Goal: Information Seeking & Learning: Understand process/instructions

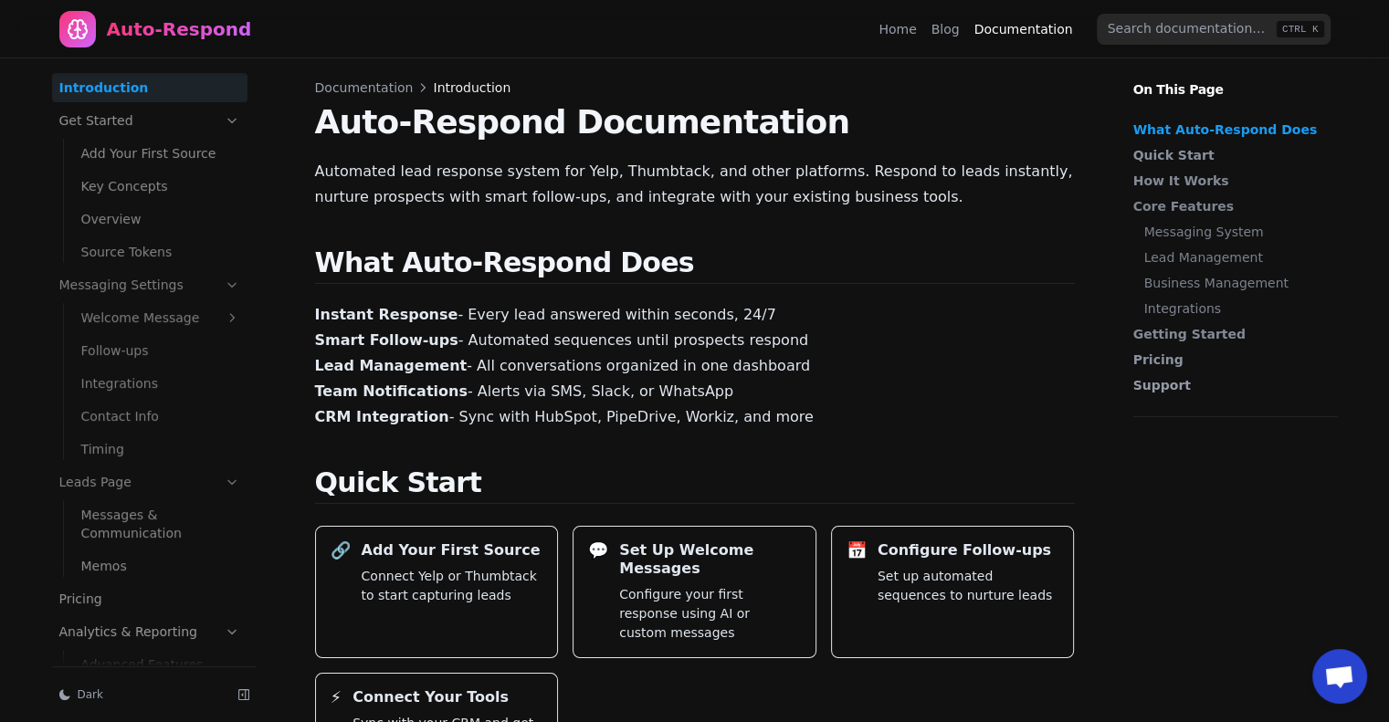
click at [106, 591] on link "Pricing" at bounding box center [149, 598] width 195 height 29
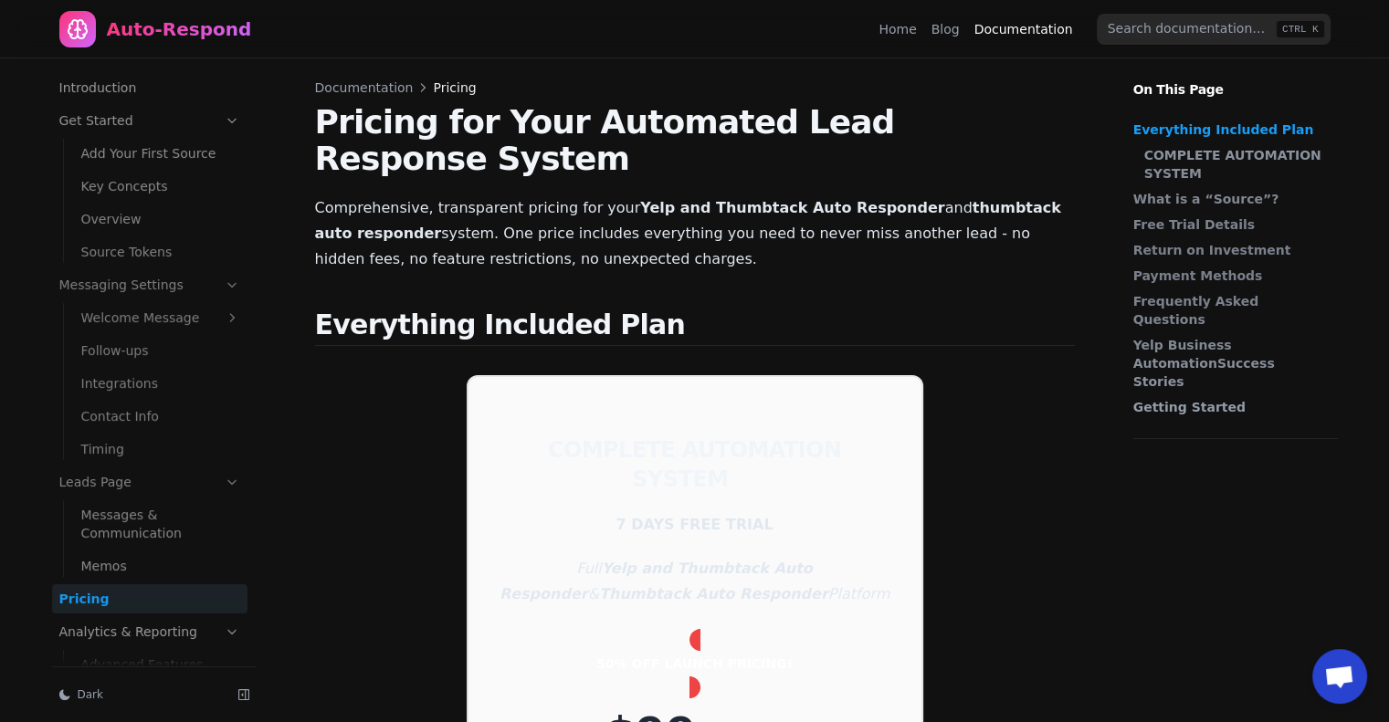
click at [133, 91] on link "Introduction" at bounding box center [149, 87] width 195 height 29
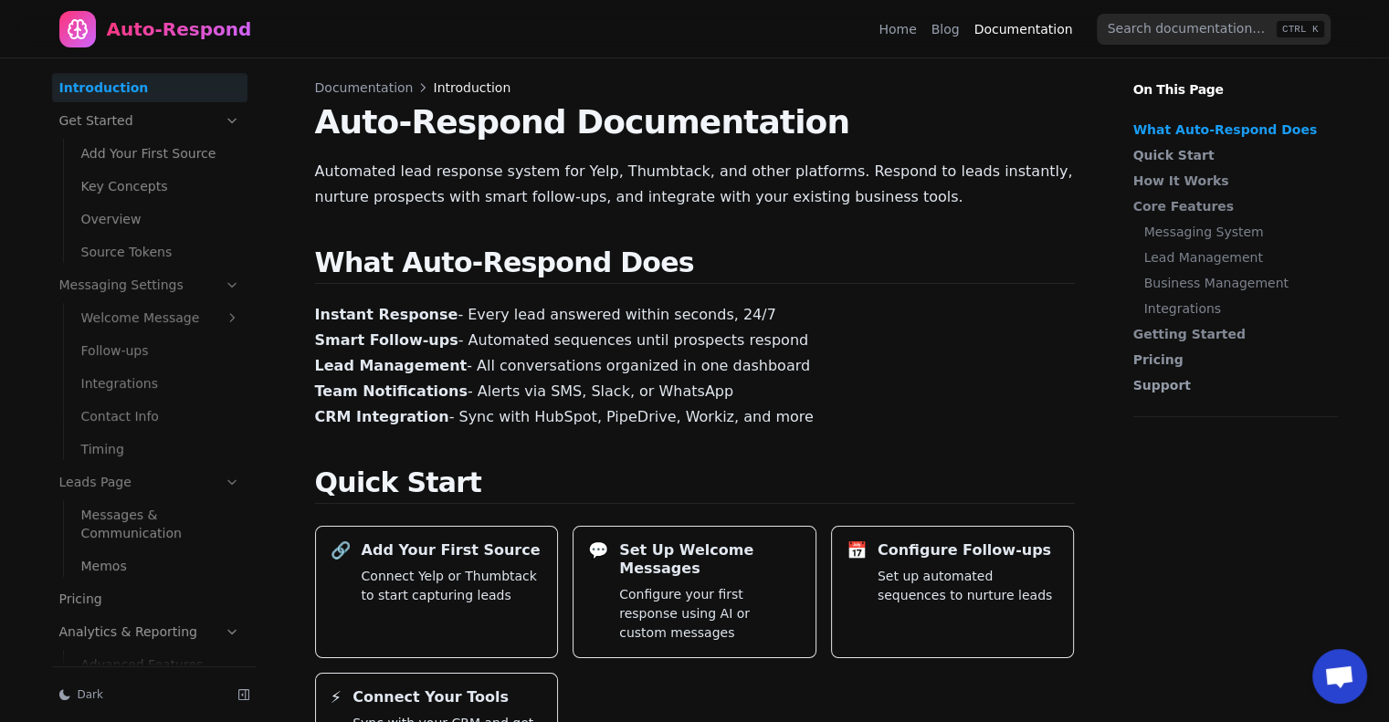
drag, startPoint x: 756, startPoint y: 423, endPoint x: 309, endPoint y: 245, distance: 481.6
copy main "What Auto-Respond Does Instant Response - Every lead answered within seconds, 2…"
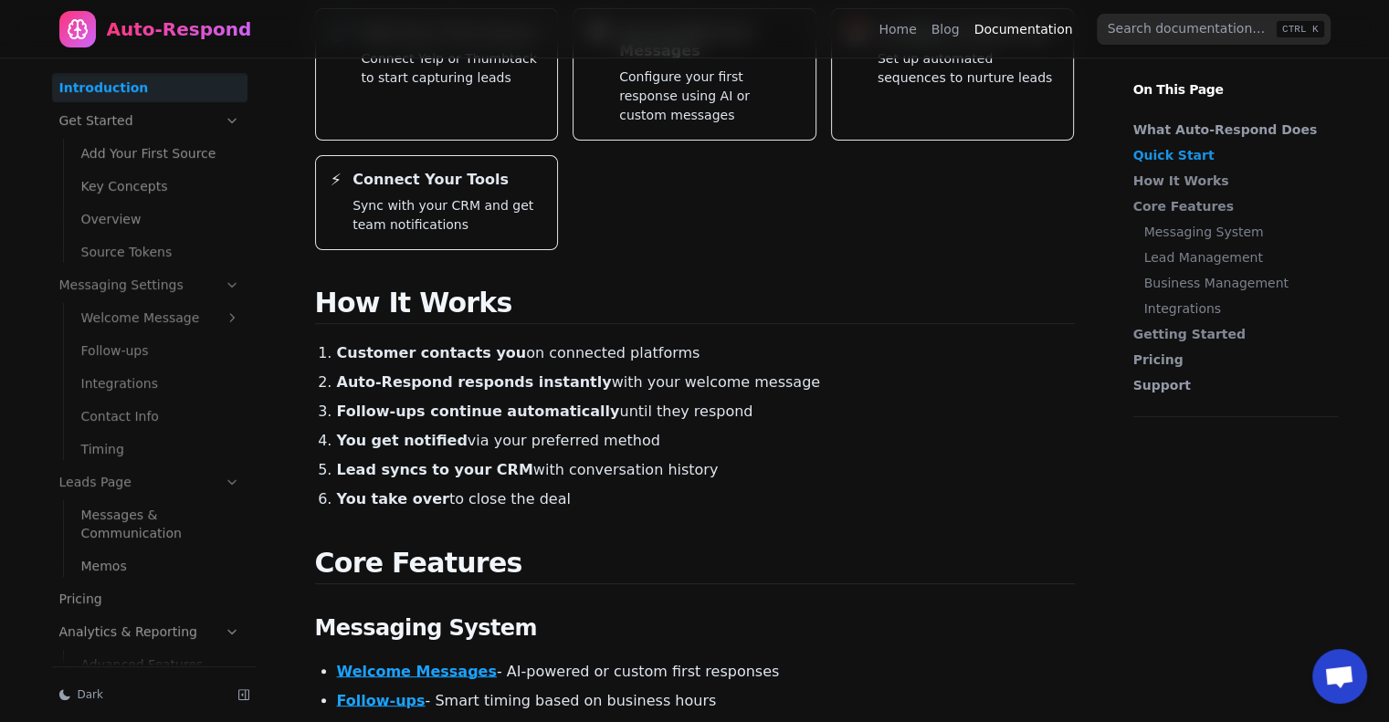
scroll to position [548, 0]
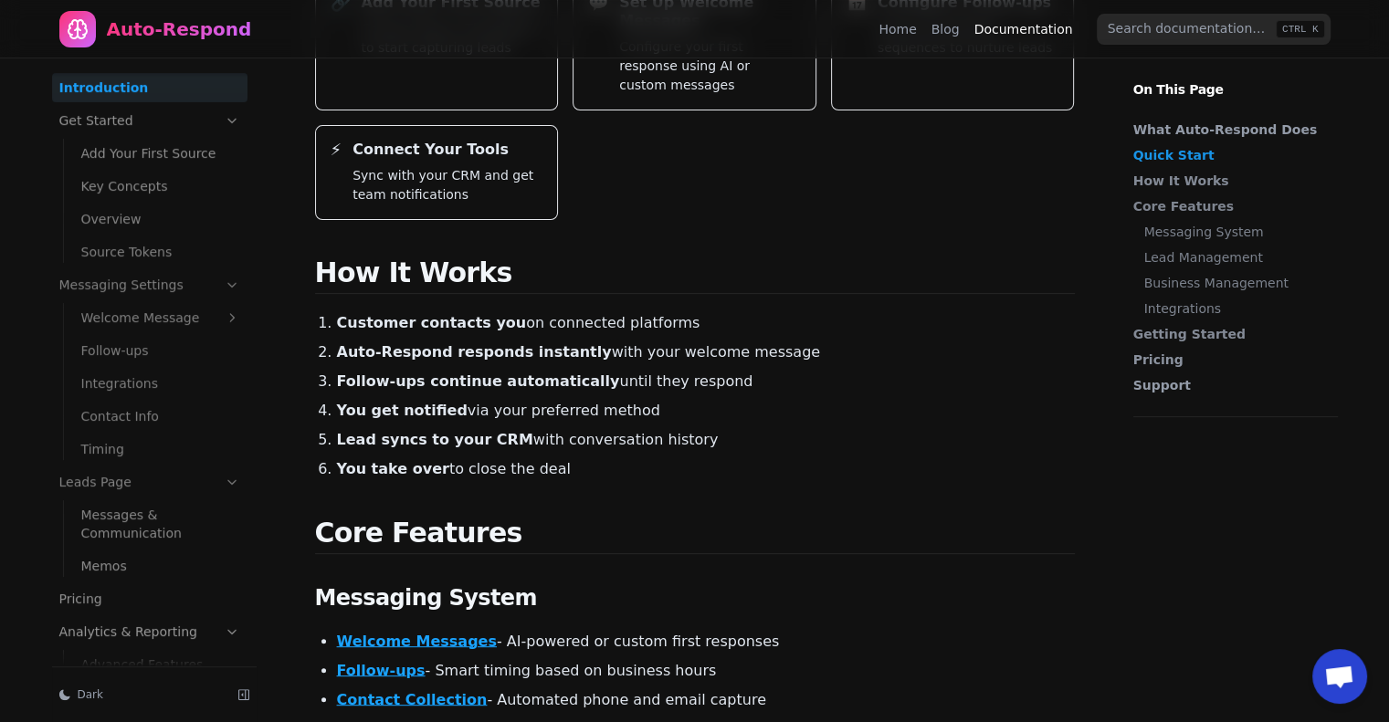
drag, startPoint x: 552, startPoint y: 438, endPoint x: 278, endPoint y: 237, distance: 340.4
copy main "How It Works Customer contacts you on connected platforms Auto-Respond responds…"
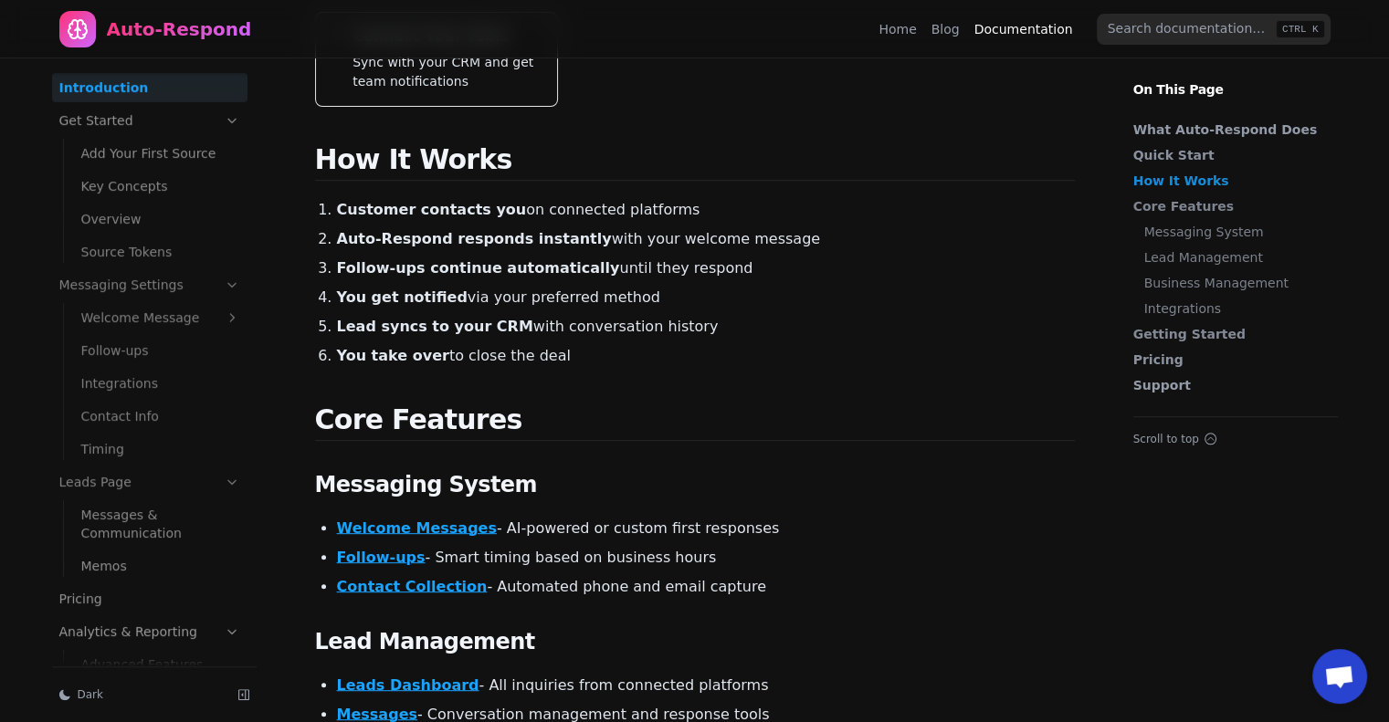
scroll to position [731, 0]
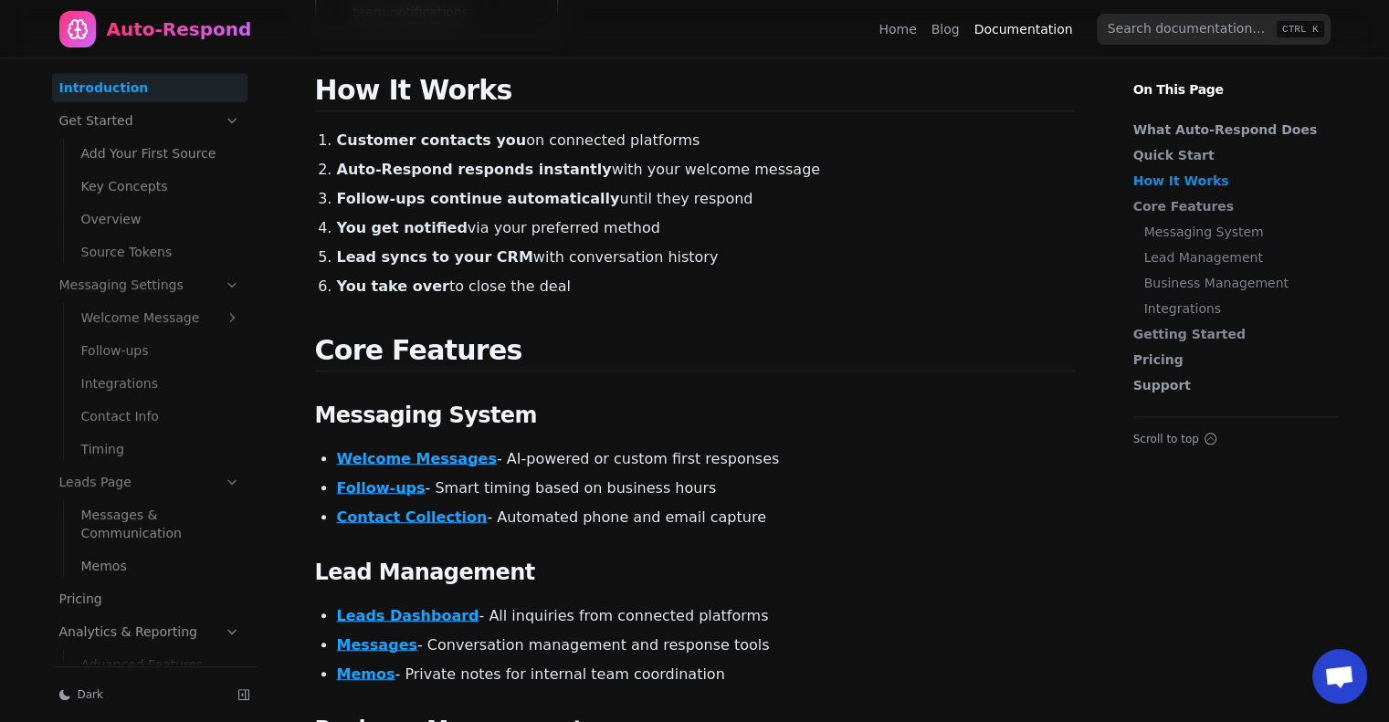
click at [744, 268] on main "Auto-Respond Documentation Automated lead response system for Yelp, Thumbtack, …" at bounding box center [695, 690] width 760 height 2633
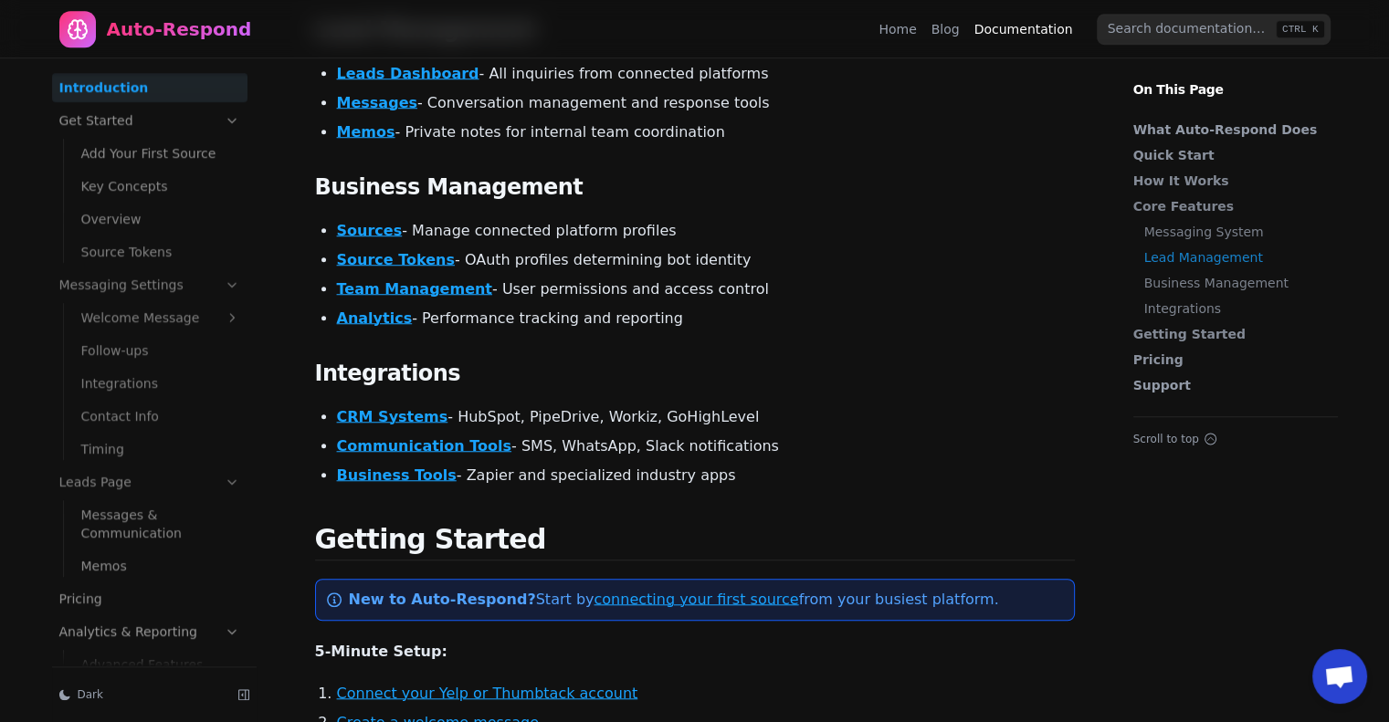
scroll to position [1278, 0]
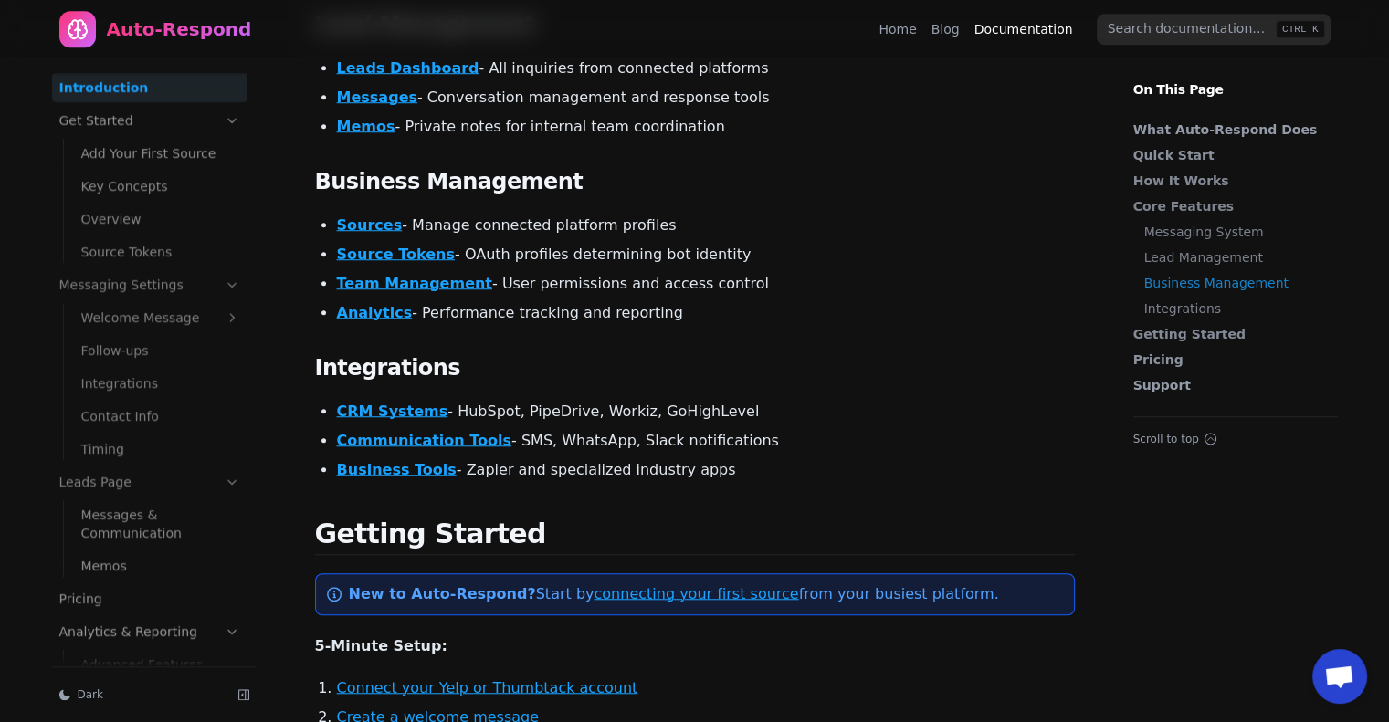
drag, startPoint x: 313, startPoint y: 101, endPoint x: 703, endPoint y: 429, distance: 509.4
click at [701, 431] on article "Documentation Introduction Auto-Respond Documentation Automated lead response s…" at bounding box center [694, 234] width 847 height 2909
copy main "Messaging System Welcome Messages - AI-powered or custom first responses Follow…"
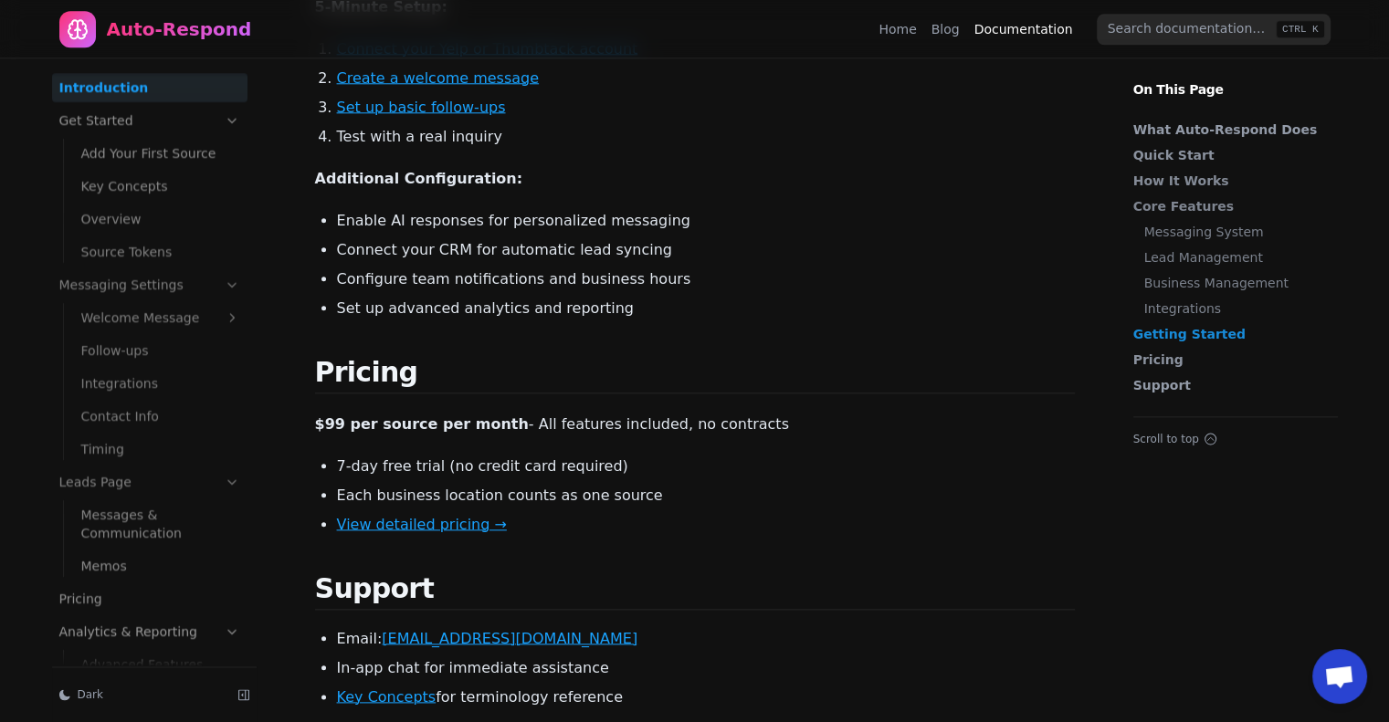
scroll to position [2009, 0]
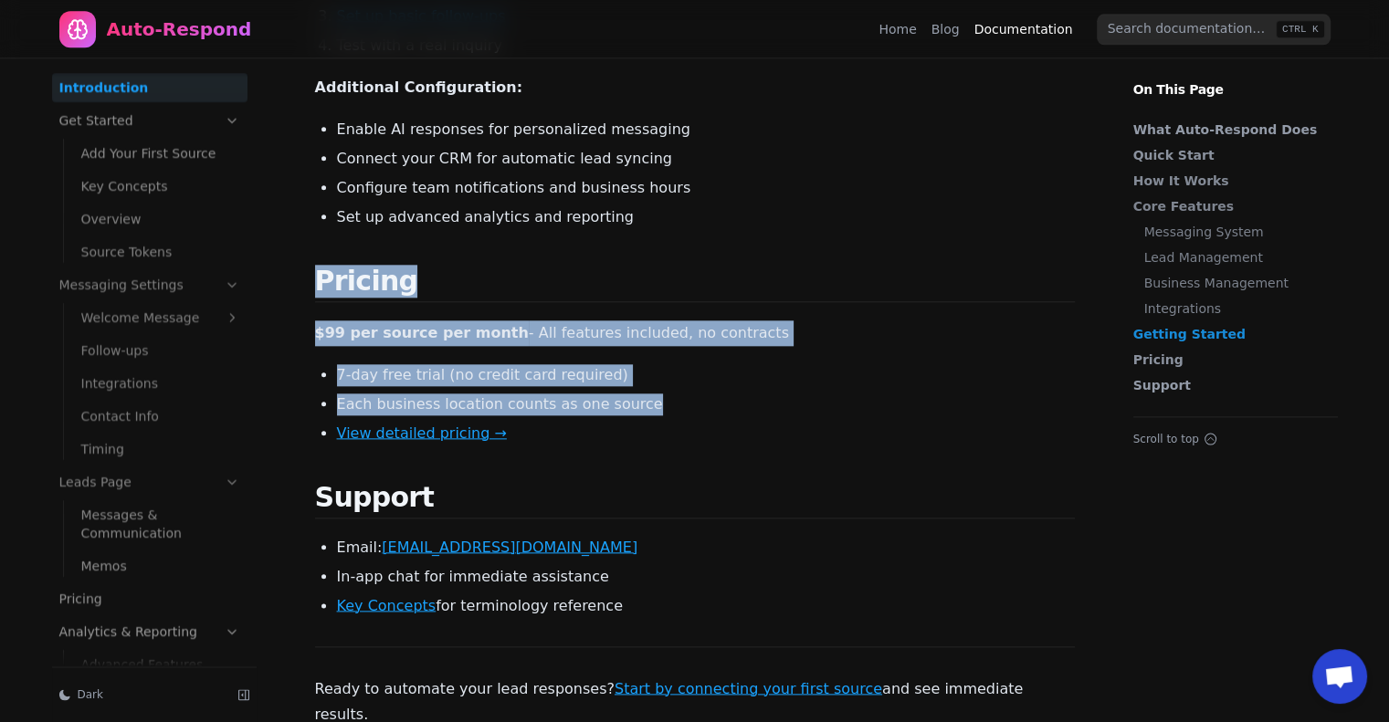
drag, startPoint x: 634, startPoint y: 371, endPoint x: 282, endPoint y: 238, distance: 375.7
copy main "Pricing $99 per source per month - All features included, no contracts 7-day fr…"
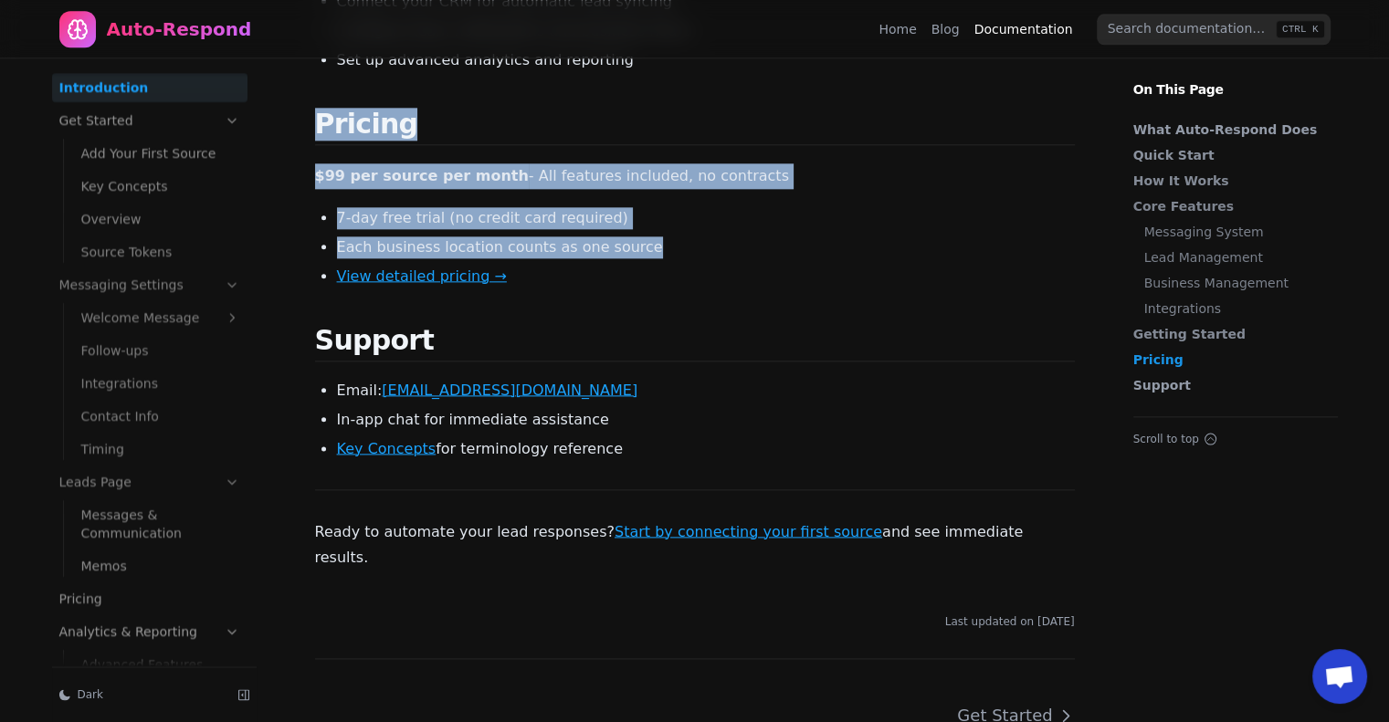
scroll to position [2289, 0]
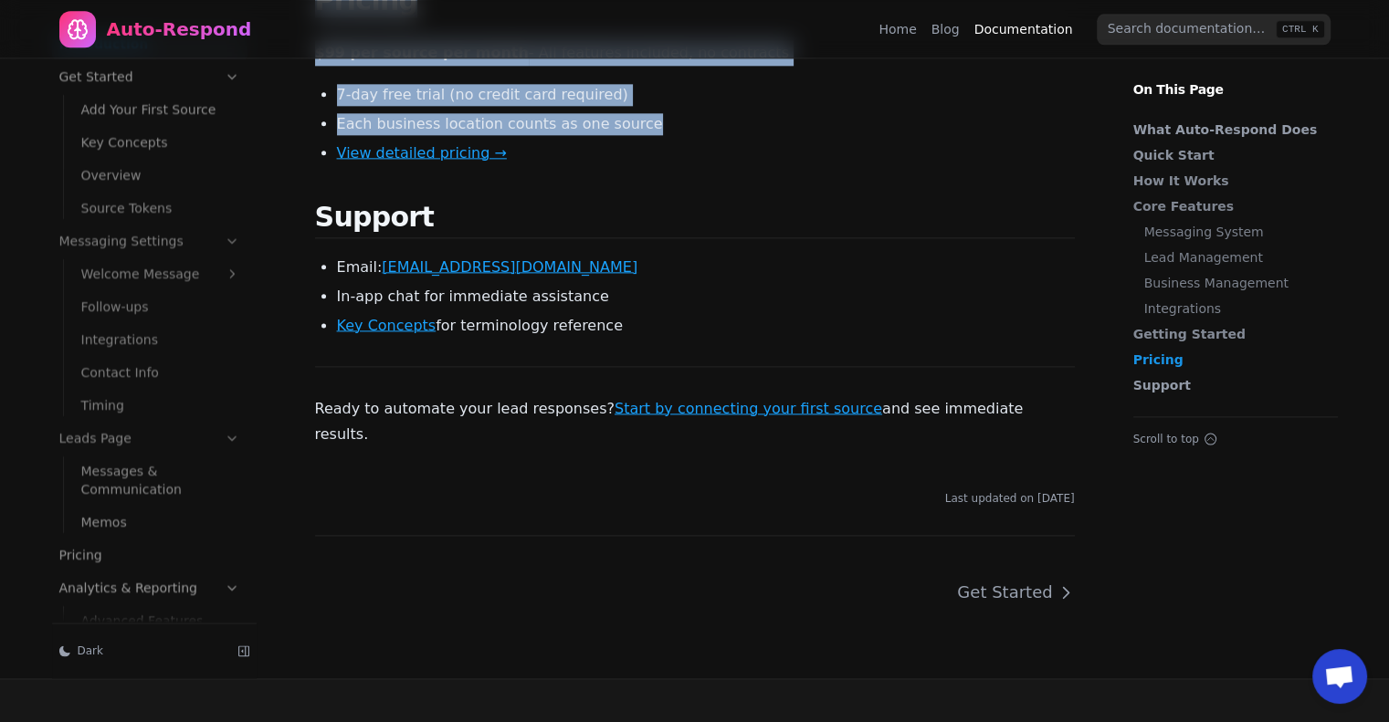
click at [80, 541] on link "Pricing" at bounding box center [149, 555] width 195 height 29
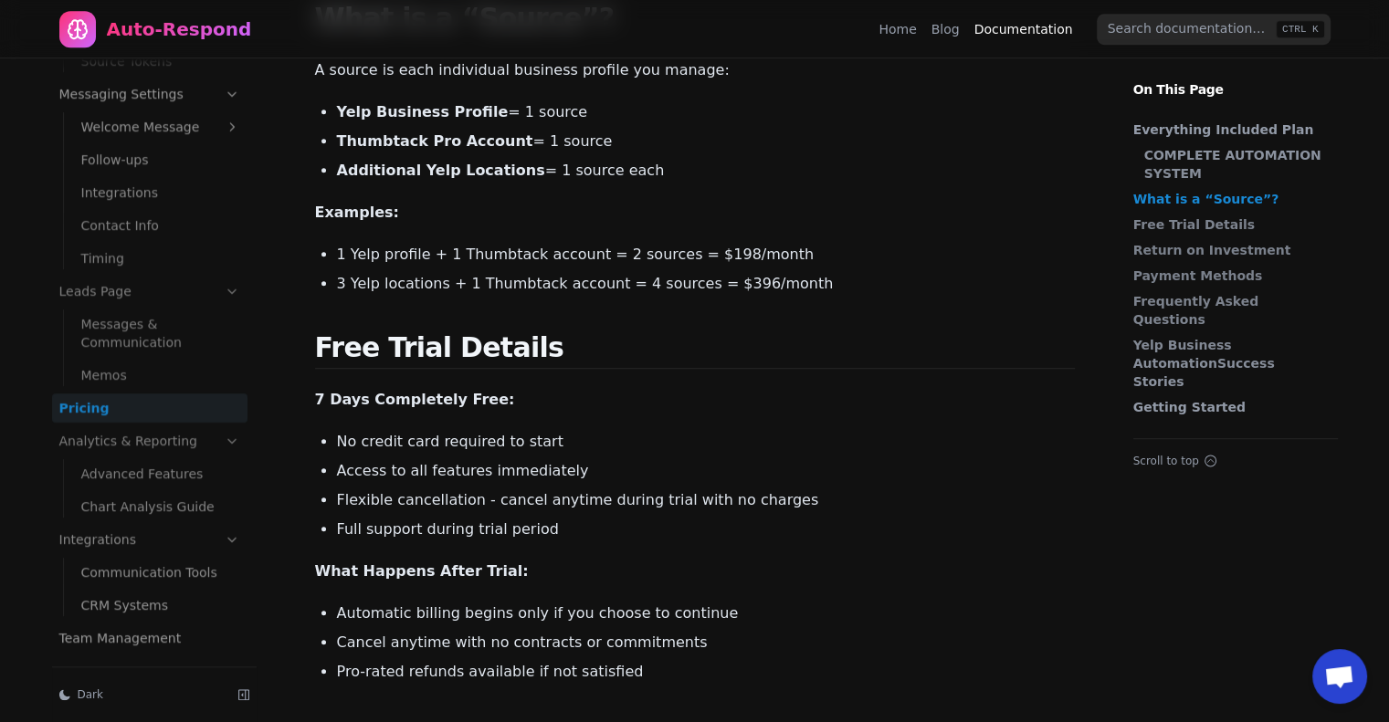
scroll to position [1278, 0]
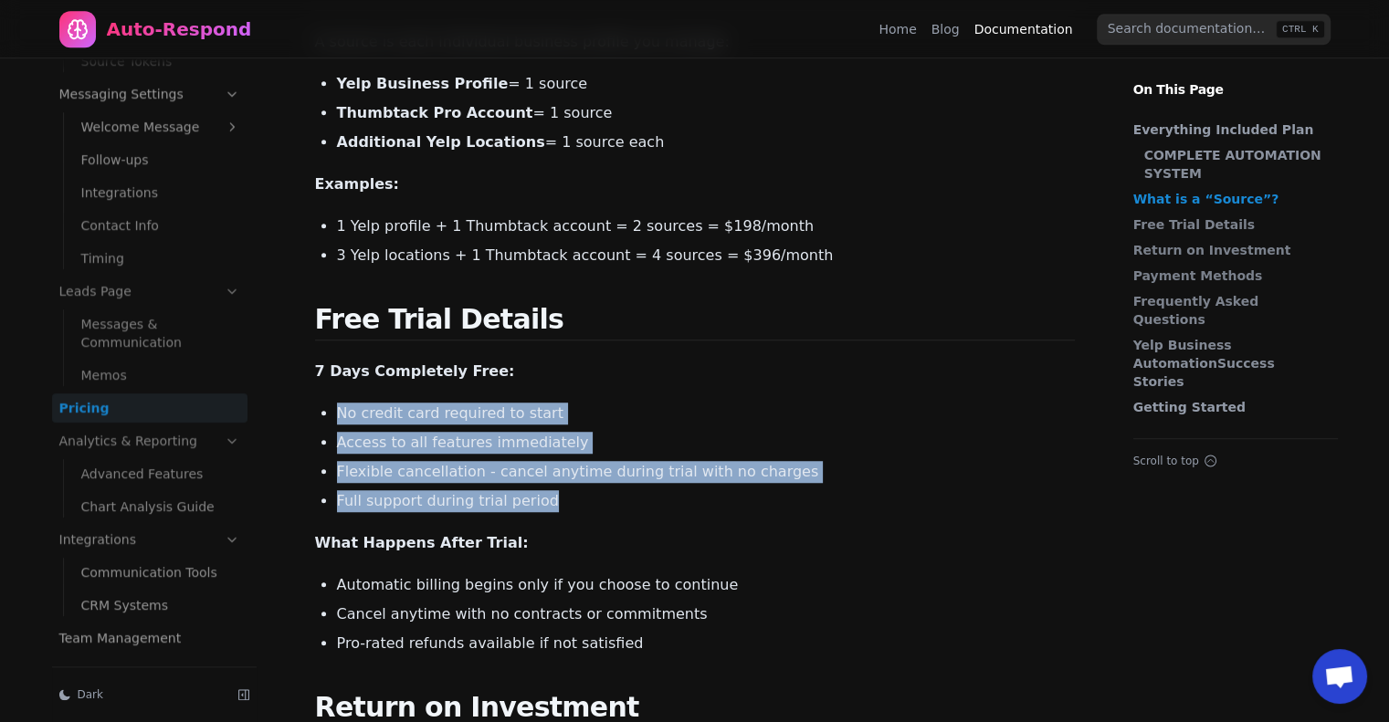
drag, startPoint x: 542, startPoint y: 390, endPoint x: 330, endPoint y: 299, distance: 231.5
click at [330, 299] on main "Pricing for Your Automated Lead Response System Comprehensive, transparent pric…" at bounding box center [695, 591] width 760 height 3531
copy ul "No credit card required to start Access to all features immediately Flexible ca…"
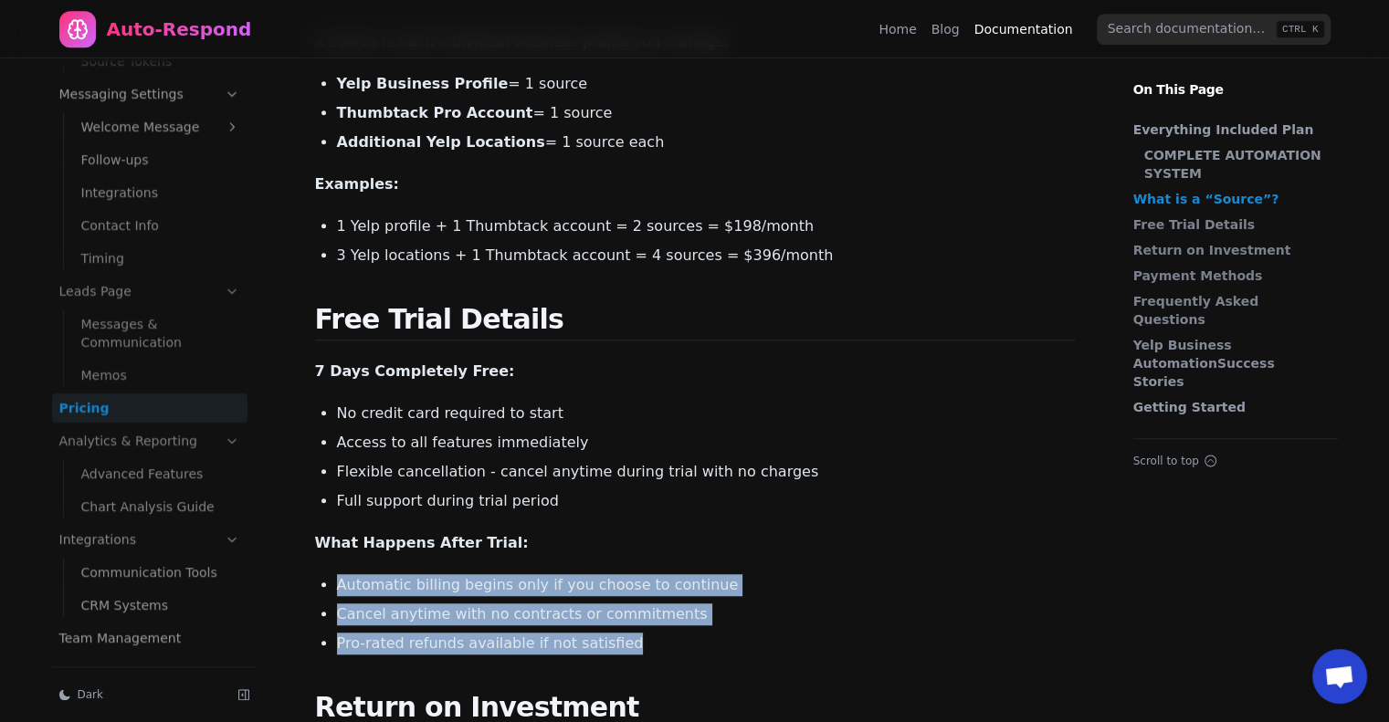
drag, startPoint x: 616, startPoint y: 539, endPoint x: 339, endPoint y: 474, distance: 285.1
click at [339, 574] on ul "Automatic billing begins only if you choose to continue Cancel anytime with no …" at bounding box center [706, 614] width 738 height 80
copy ul "Automatic billing begins only if you choose to continue Cancel anytime with no …"
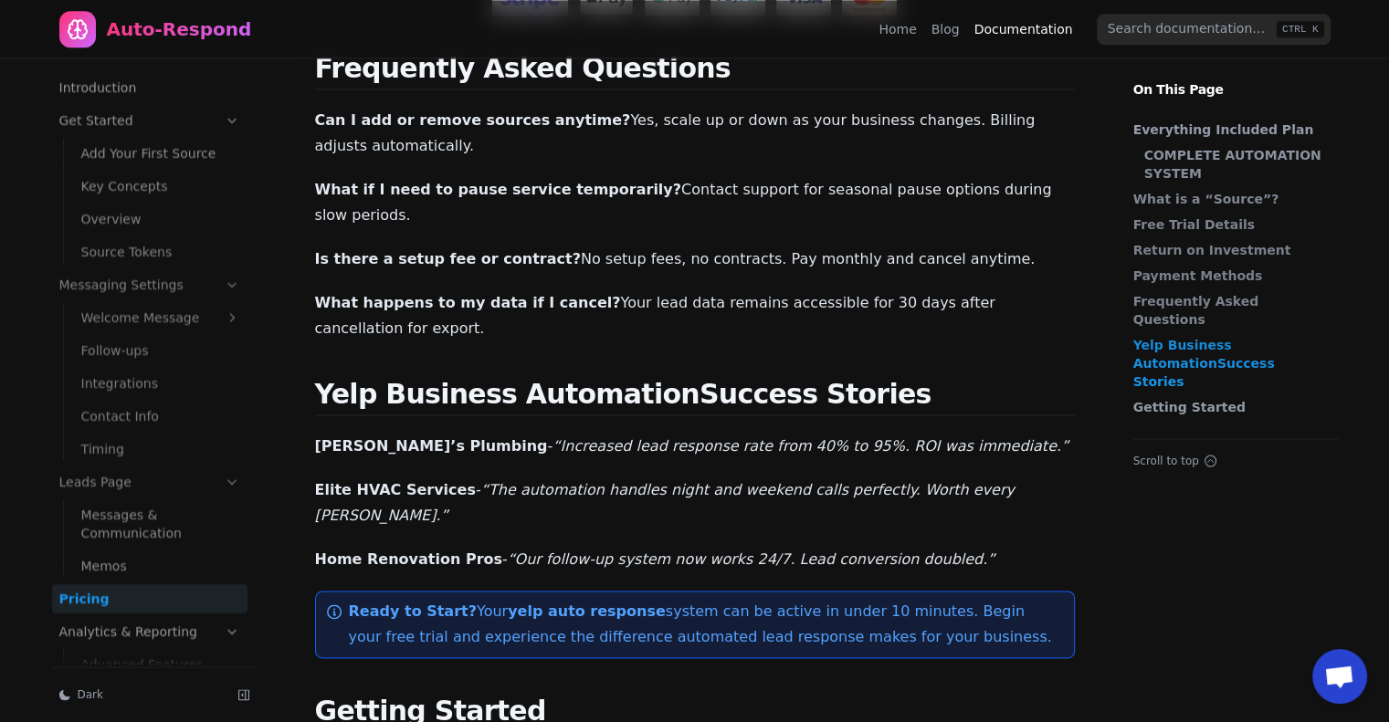
scroll to position [2531, 0]
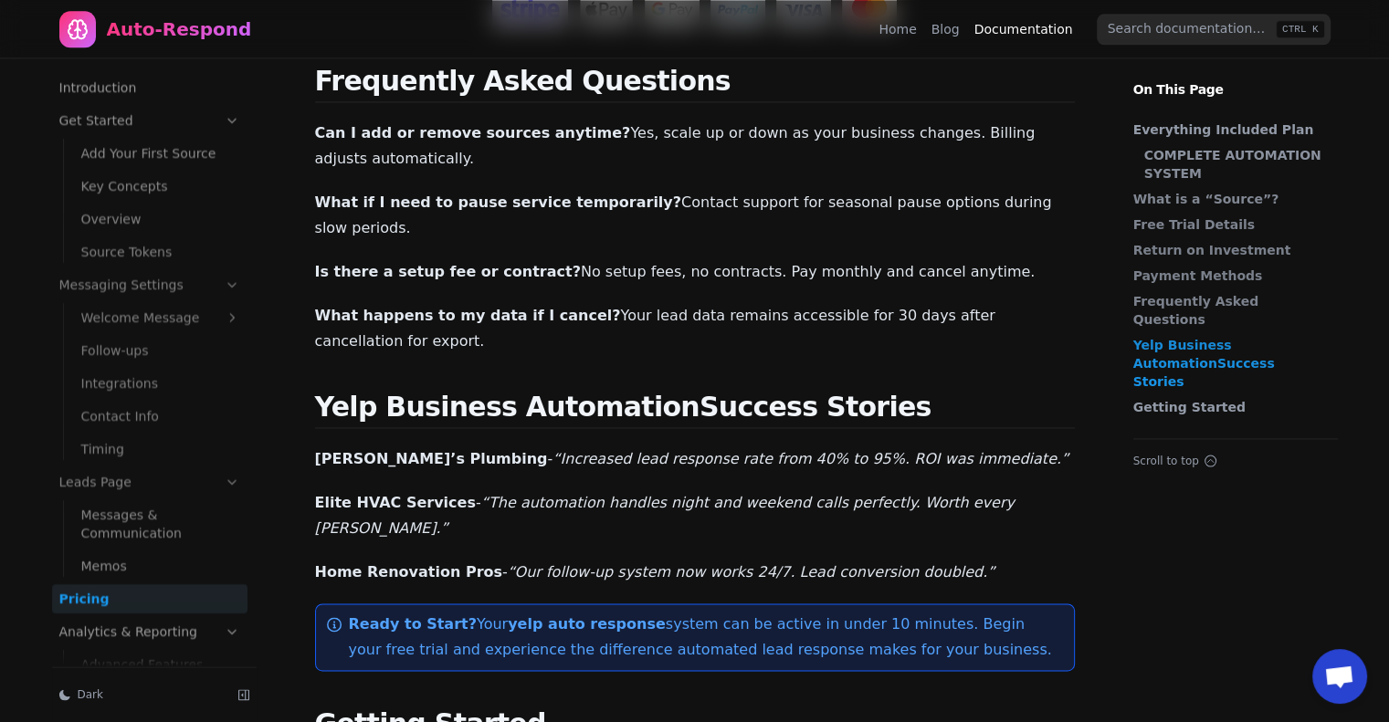
click at [159, 288] on link "Messaging Settings" at bounding box center [149, 284] width 195 height 29
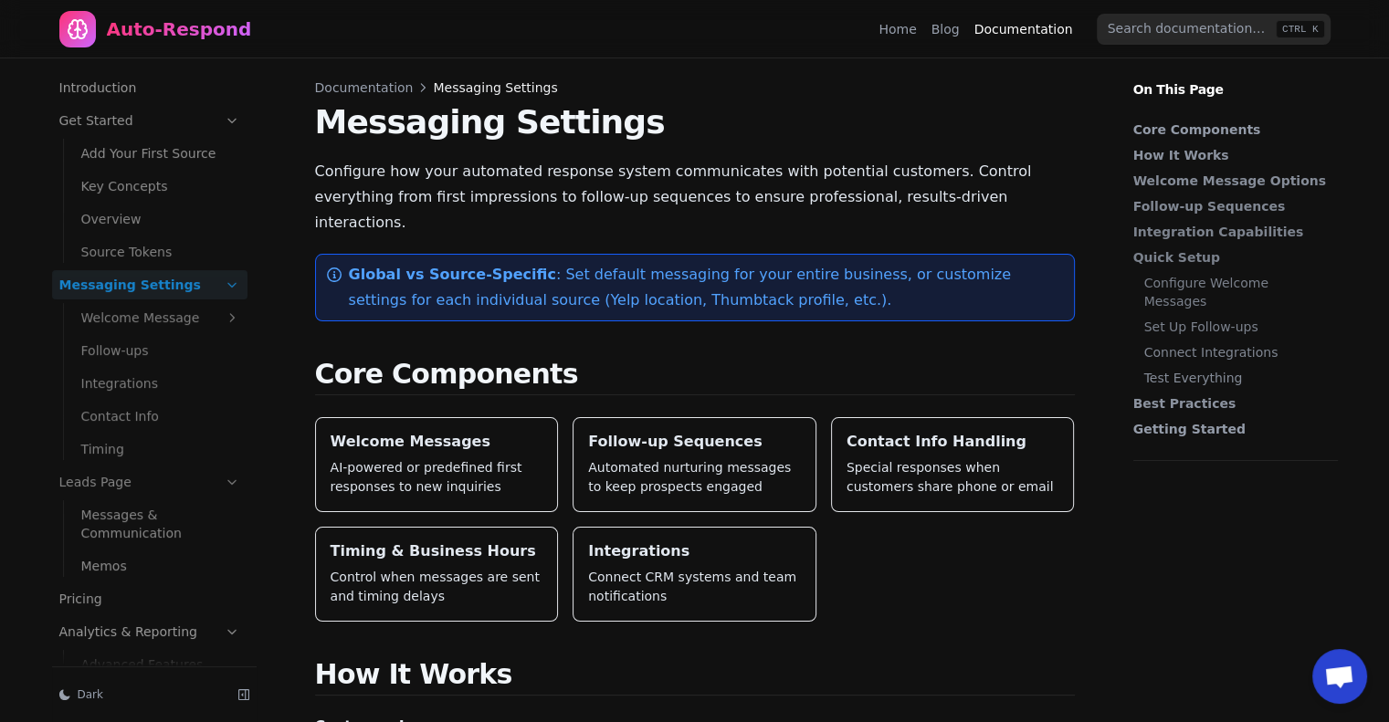
scroll to position [4, 0]
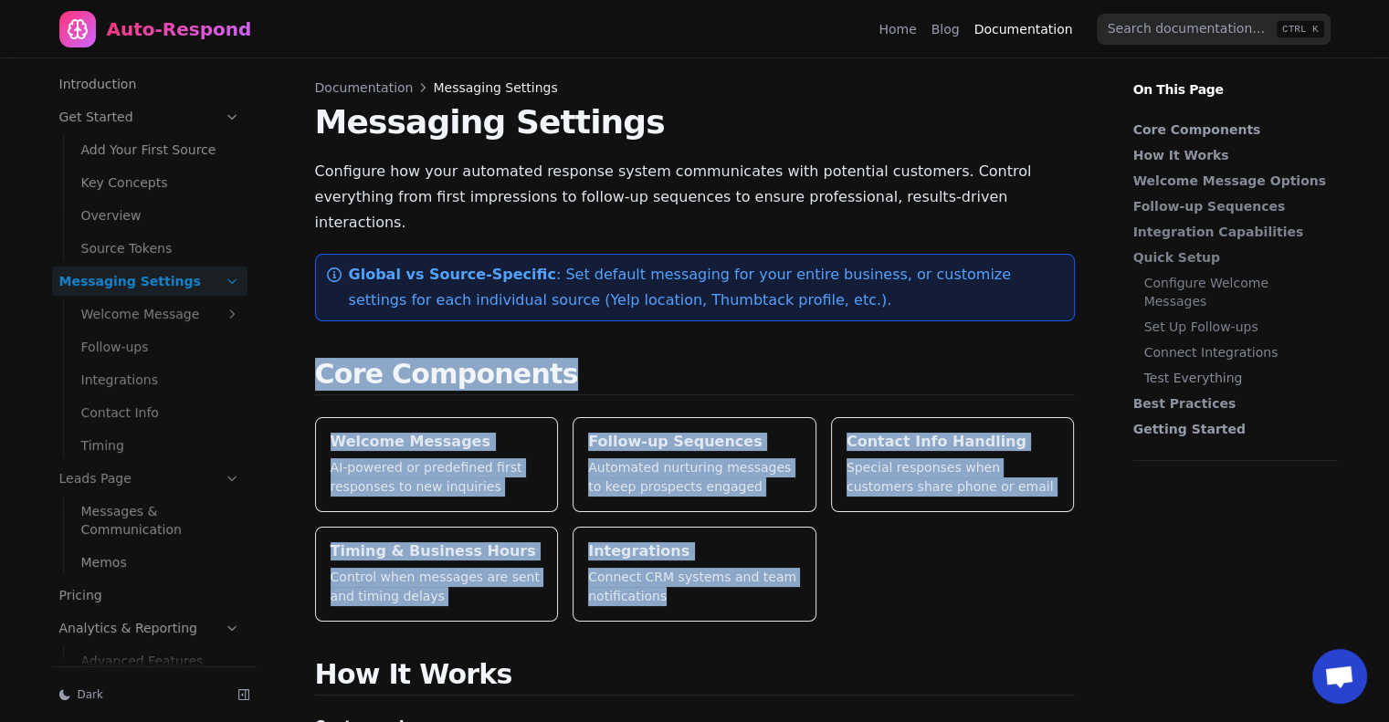
drag, startPoint x: 314, startPoint y: 346, endPoint x: 805, endPoint y: 594, distance: 550.5
copy main "Core Components Welcome Messages AI-powered or predefined first responses to ne…"
click at [974, 536] on div "Welcome Messages AI-powered or predefined first responses to new inquiries Foll…" at bounding box center [695, 519] width 760 height 205
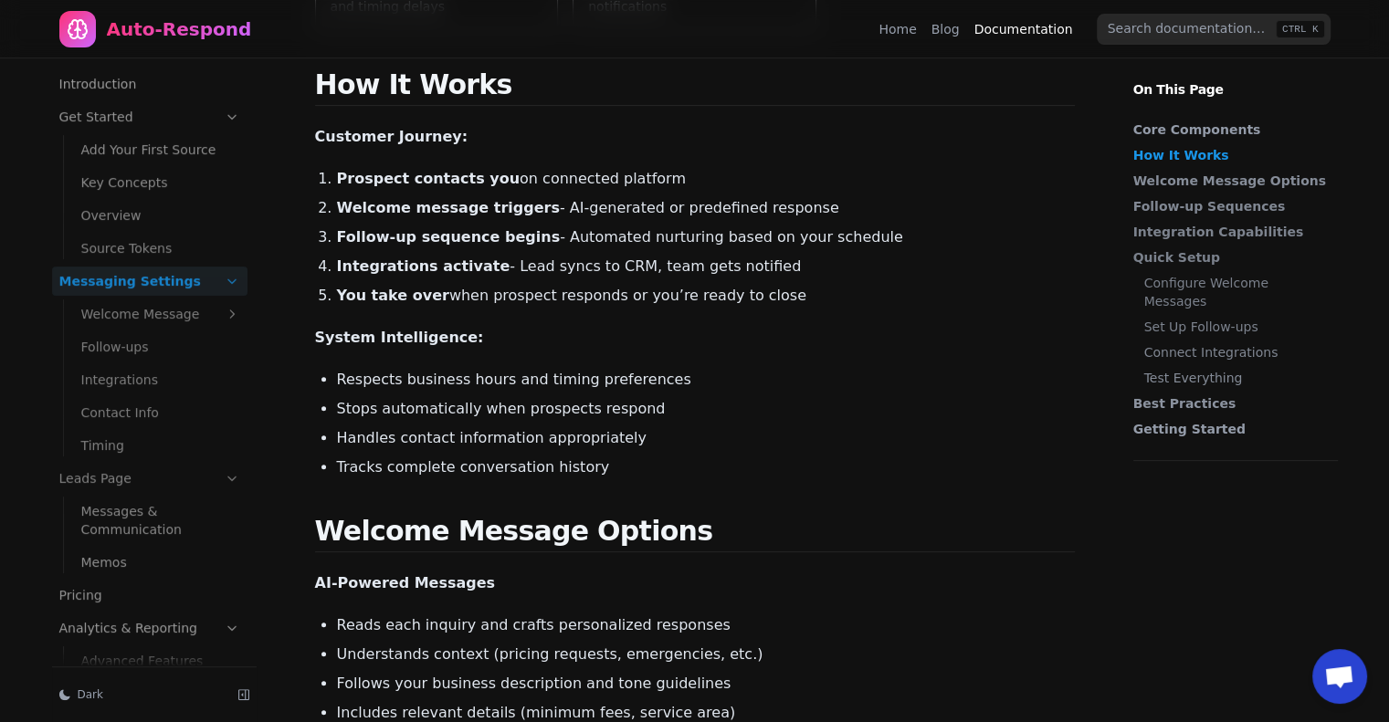
scroll to position [548, 0]
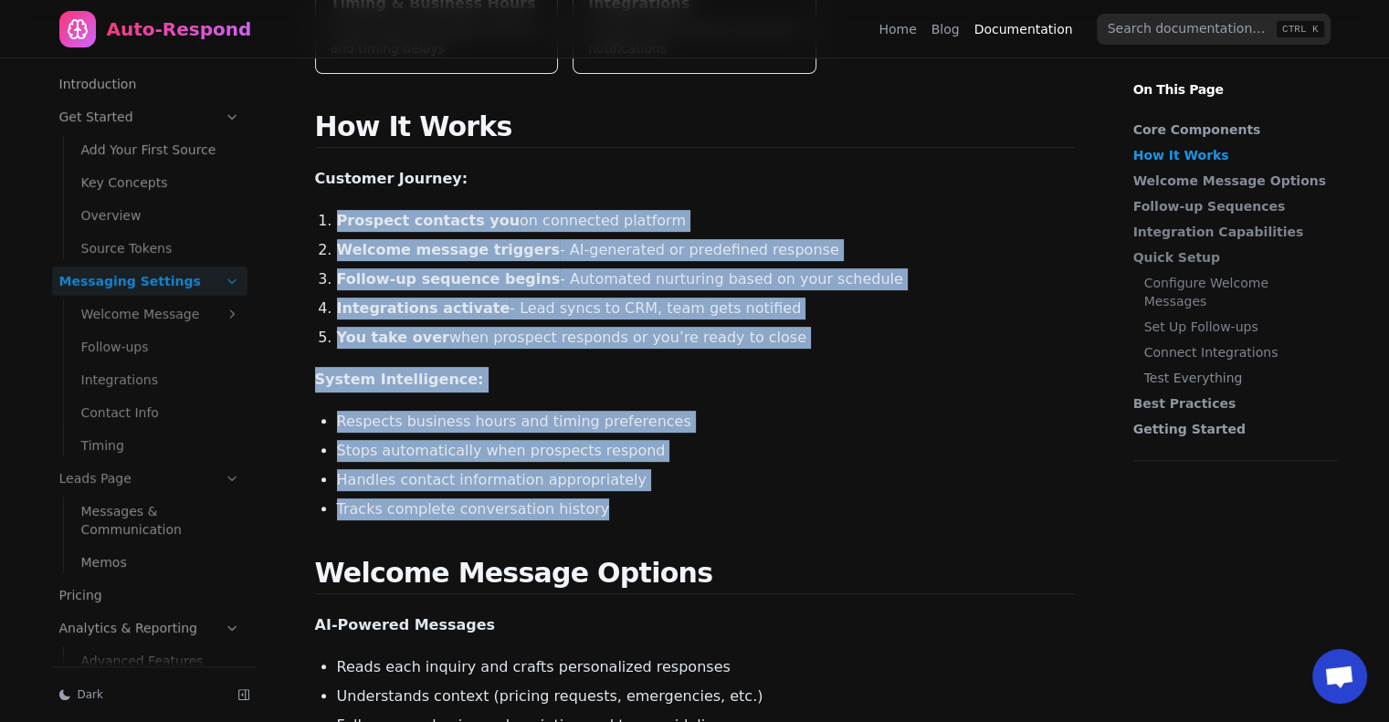
drag, startPoint x: 588, startPoint y: 488, endPoint x: 334, endPoint y: 196, distance: 386.4
copy main "Prospect contacts you on connected platform Welcome message triggers - AI-gener…"
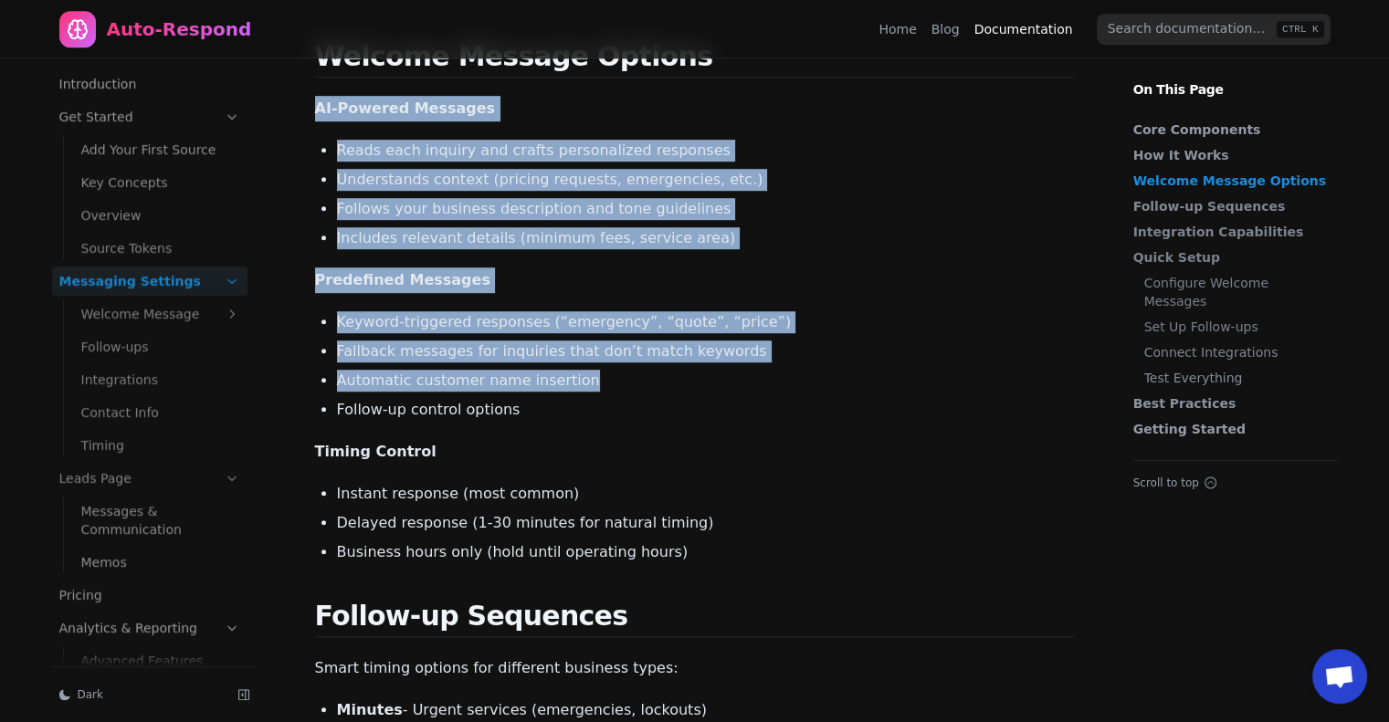
scroll to position [1096, 0]
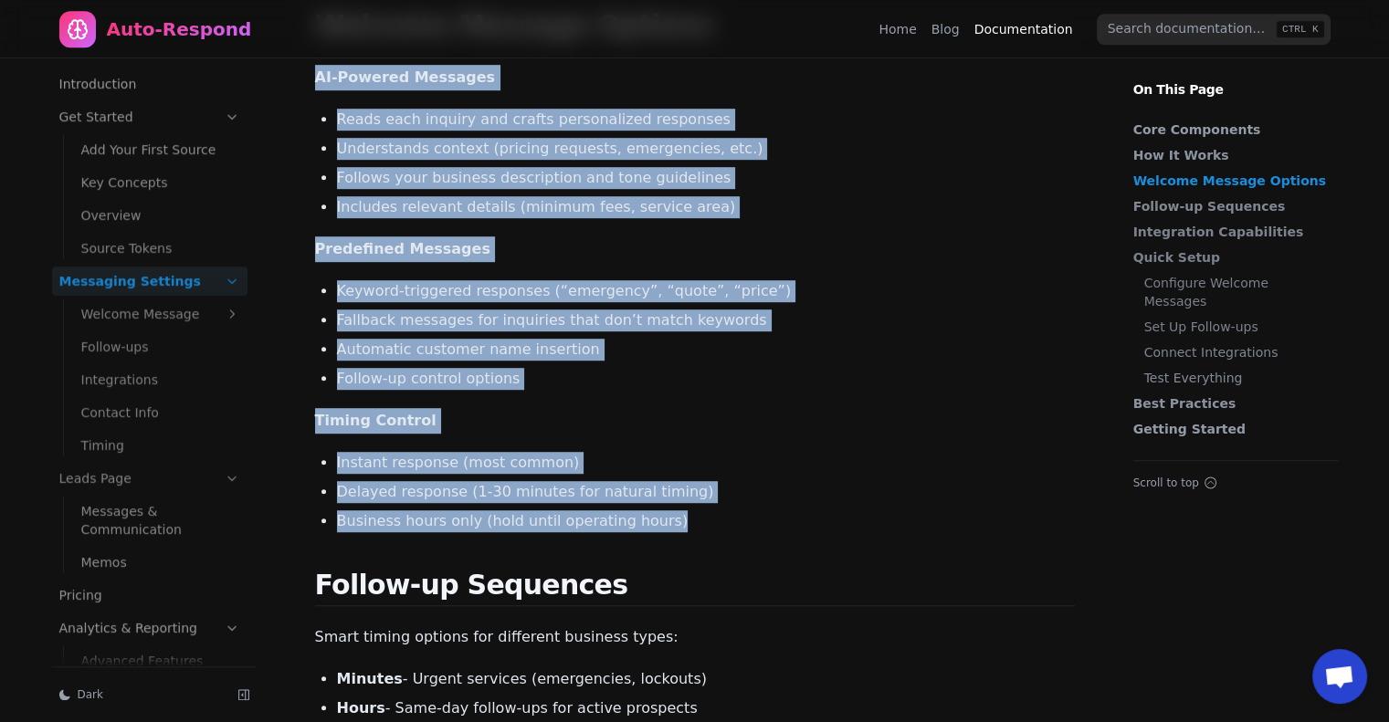
drag, startPoint x: 310, startPoint y: 142, endPoint x: 657, endPoint y: 492, distance: 493.3
click at [658, 492] on article "Documentation Messaging Settings Messaging Settings Configure how your automate…" at bounding box center [694, 617] width 847 height 3309
copy main "AI-Powered Messages Reads each inquiry and crafts personalized responses Unders…"
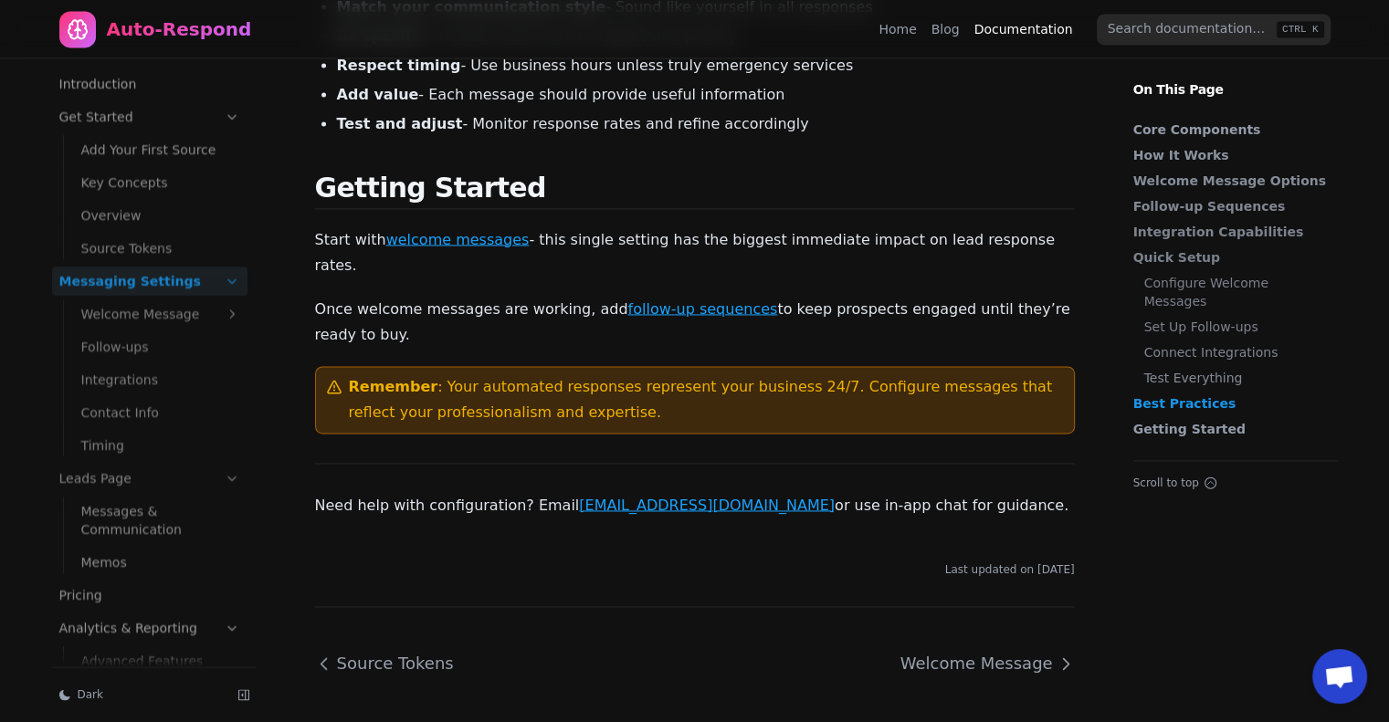
scroll to position [2648, 0]
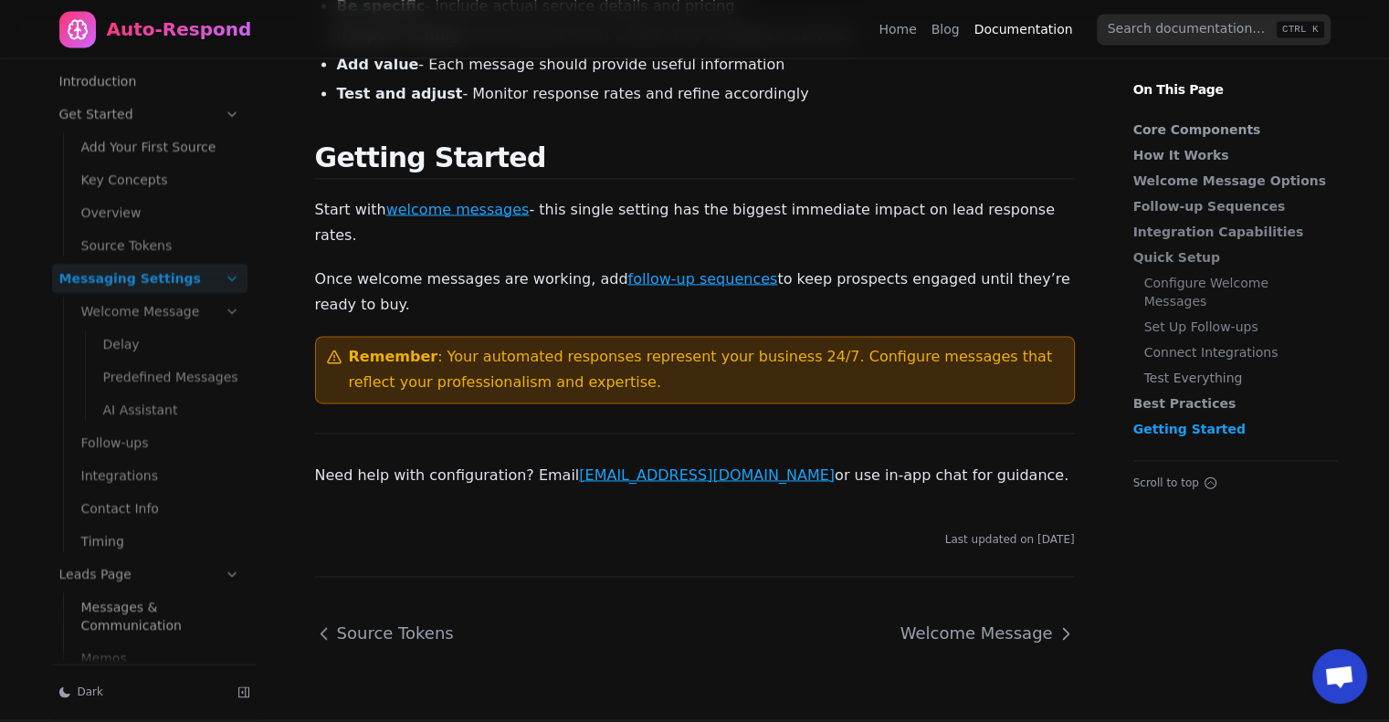
click at [162, 297] on link "Welcome Message" at bounding box center [160, 311] width 173 height 29
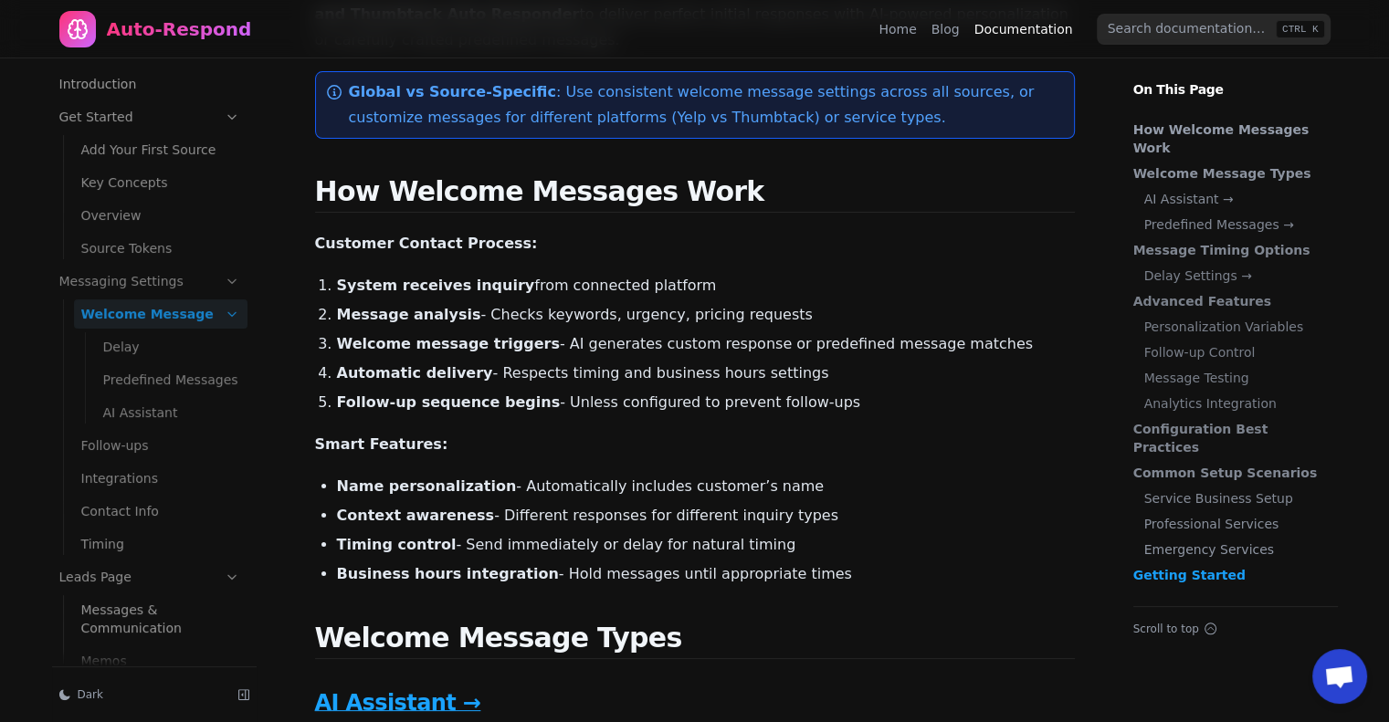
scroll to position [274, 0]
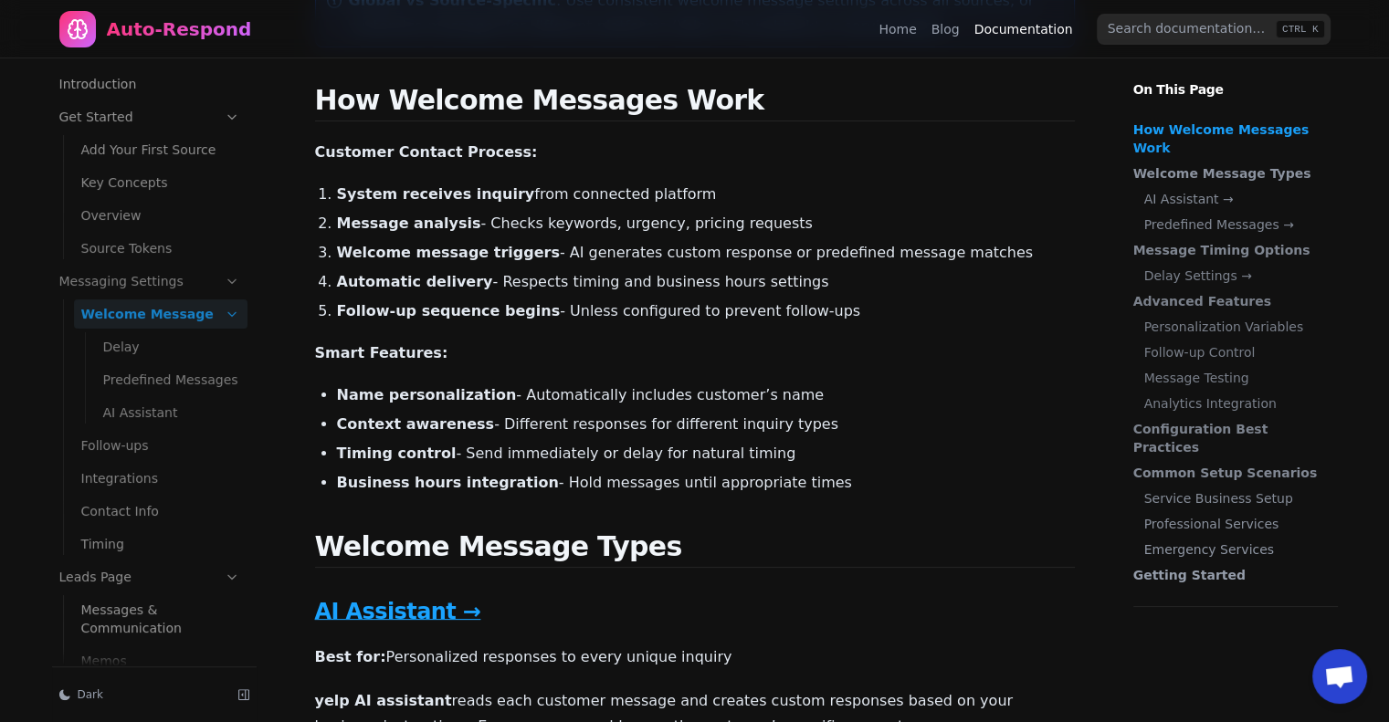
drag, startPoint x: 785, startPoint y: 488, endPoint x: 321, endPoint y: 367, distance: 479.3
copy ul "Name personalization - Automatically includes customer’s name Context awareness…"
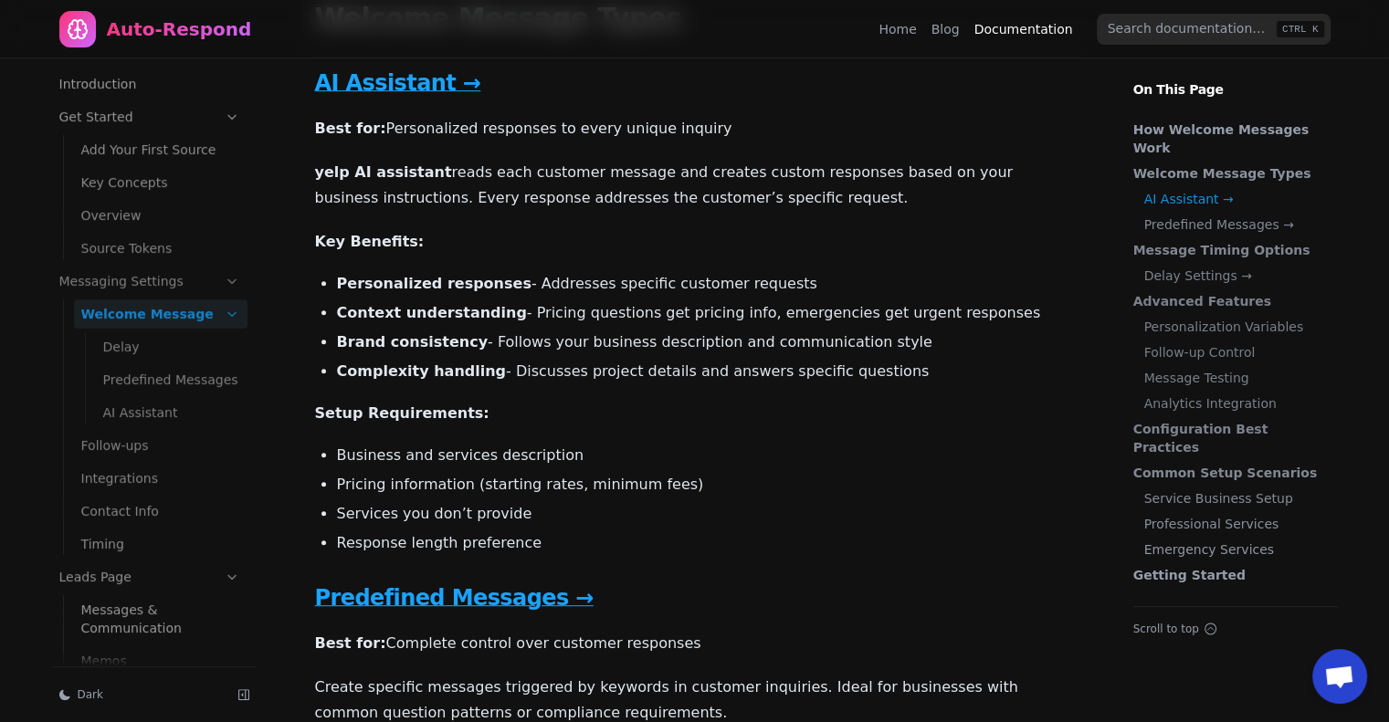
scroll to position [822, 0]
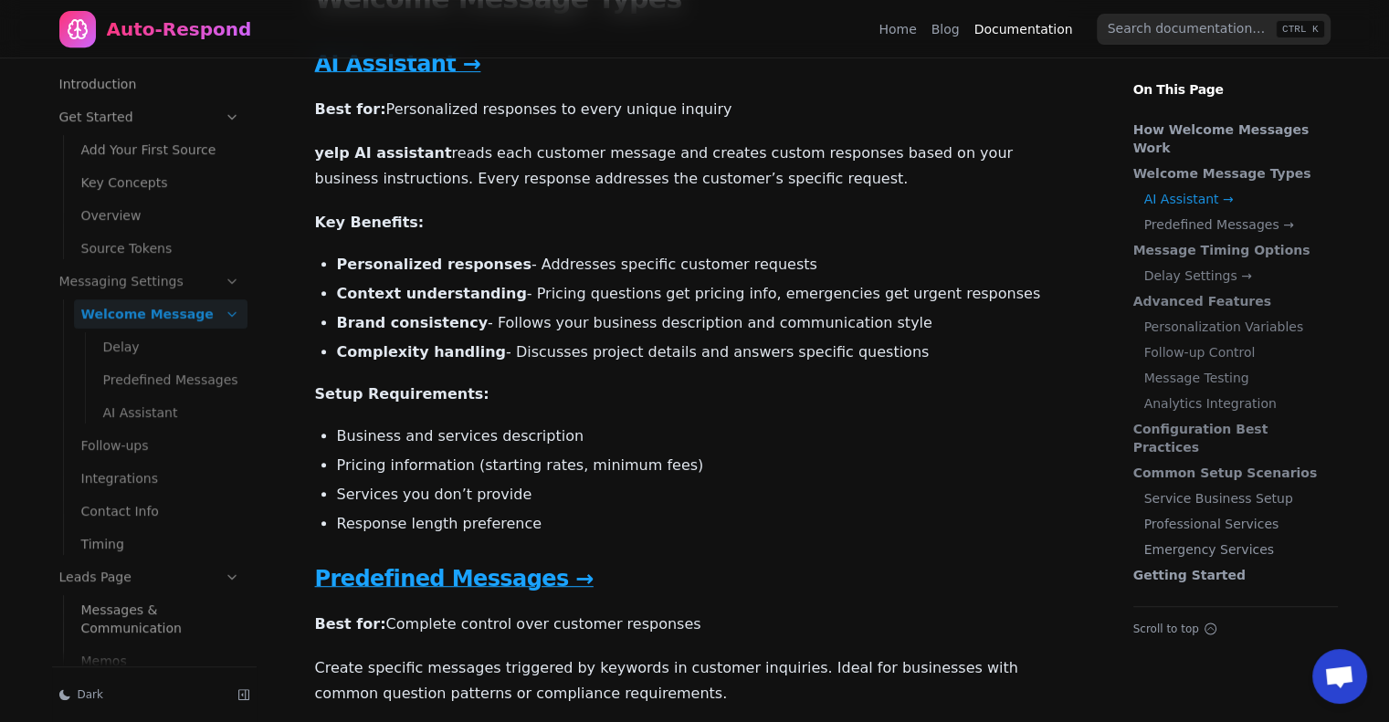
drag, startPoint x: 855, startPoint y: 352, endPoint x: 299, endPoint y: 155, distance: 589.7
click at [888, 383] on p "Setup Requirements:" at bounding box center [695, 395] width 760 height 26
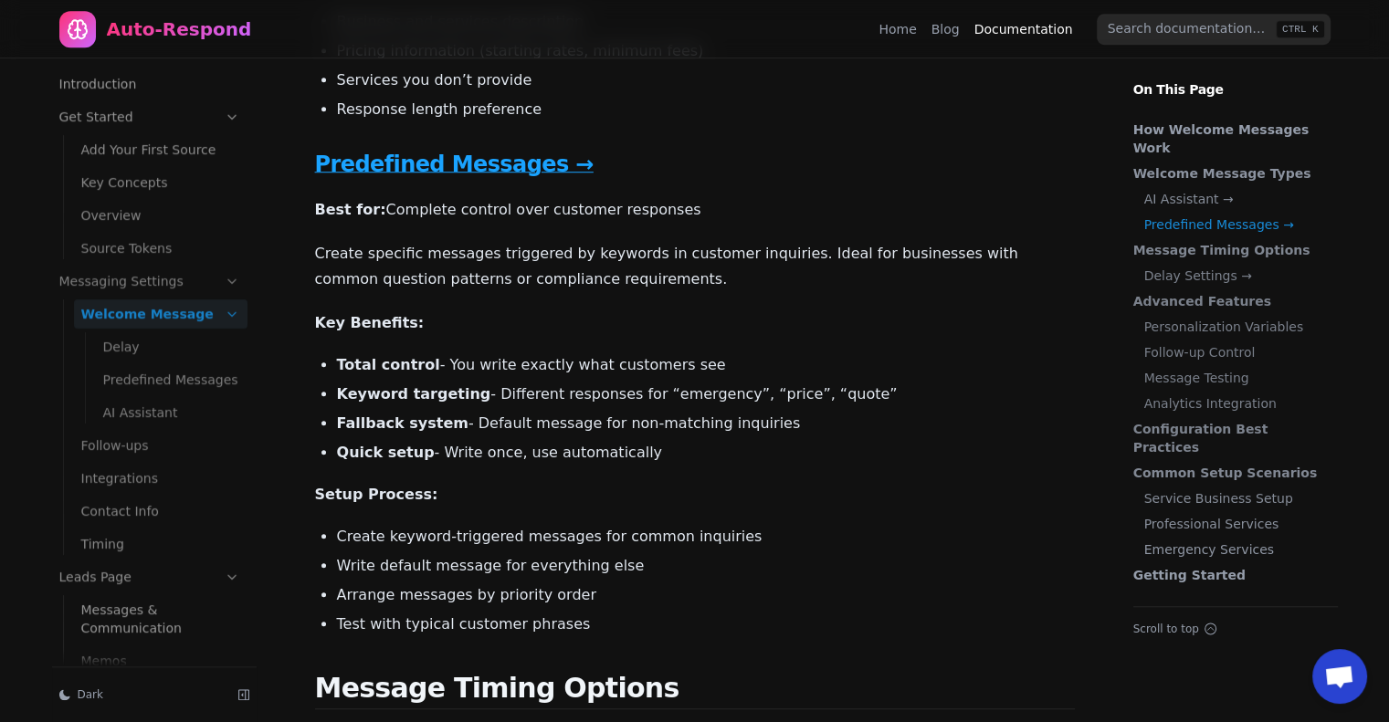
scroll to position [1278, 0]
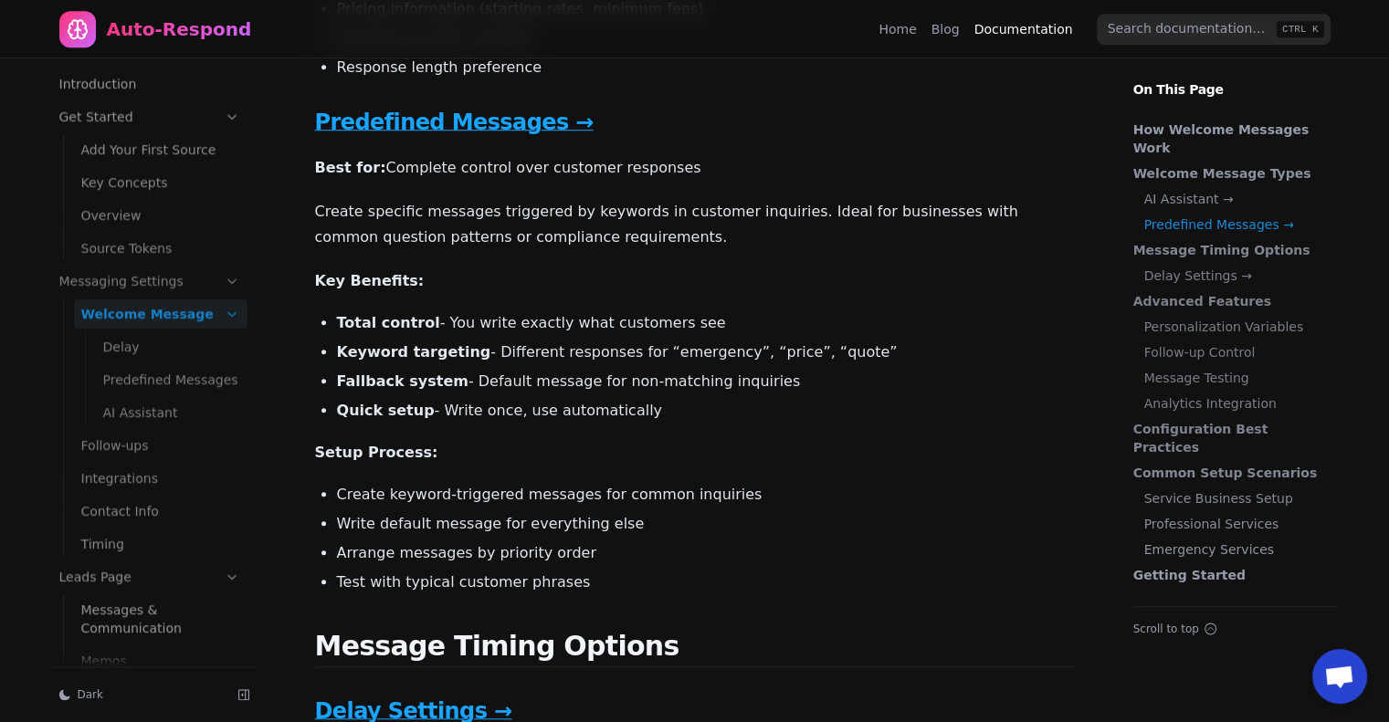
drag, startPoint x: 631, startPoint y: 413, endPoint x: 302, endPoint y: 206, distance: 388.1
click at [850, 416] on li "Quick setup - Write once, use automatically" at bounding box center [706, 411] width 738 height 22
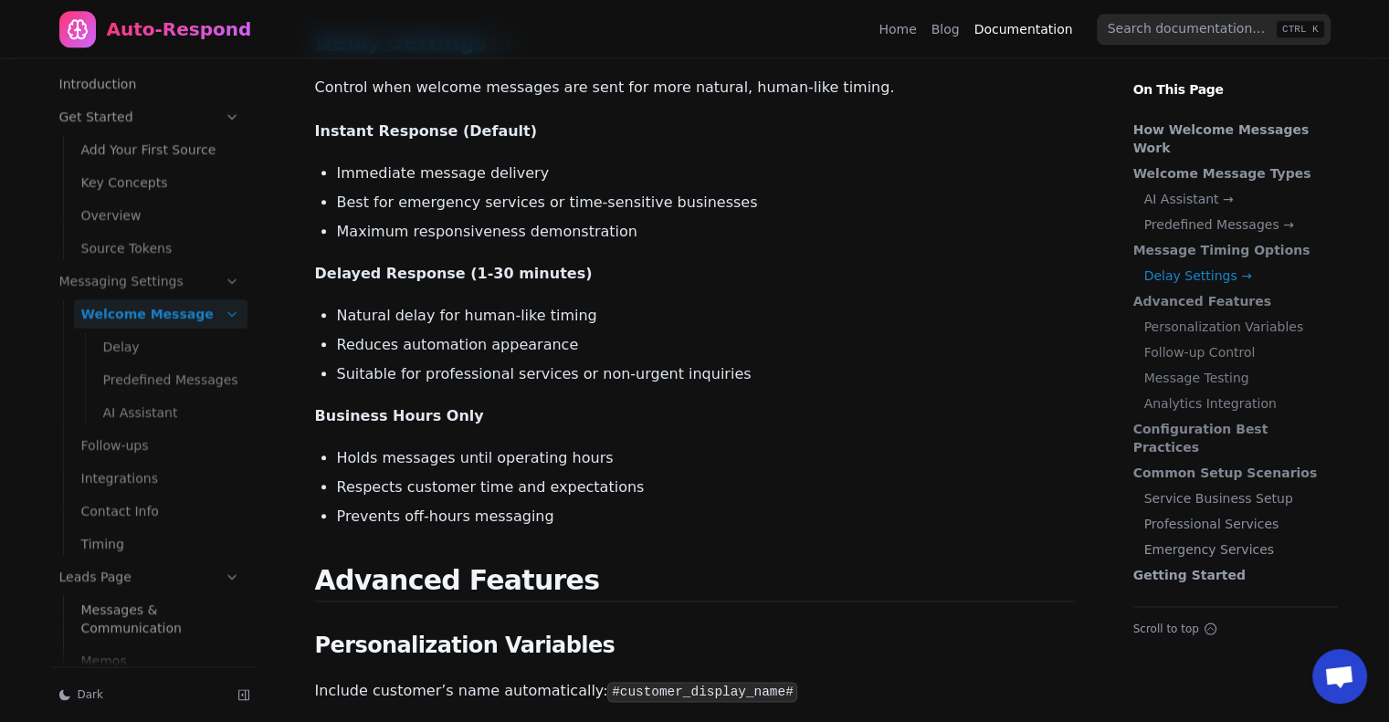
scroll to position [1918, 0]
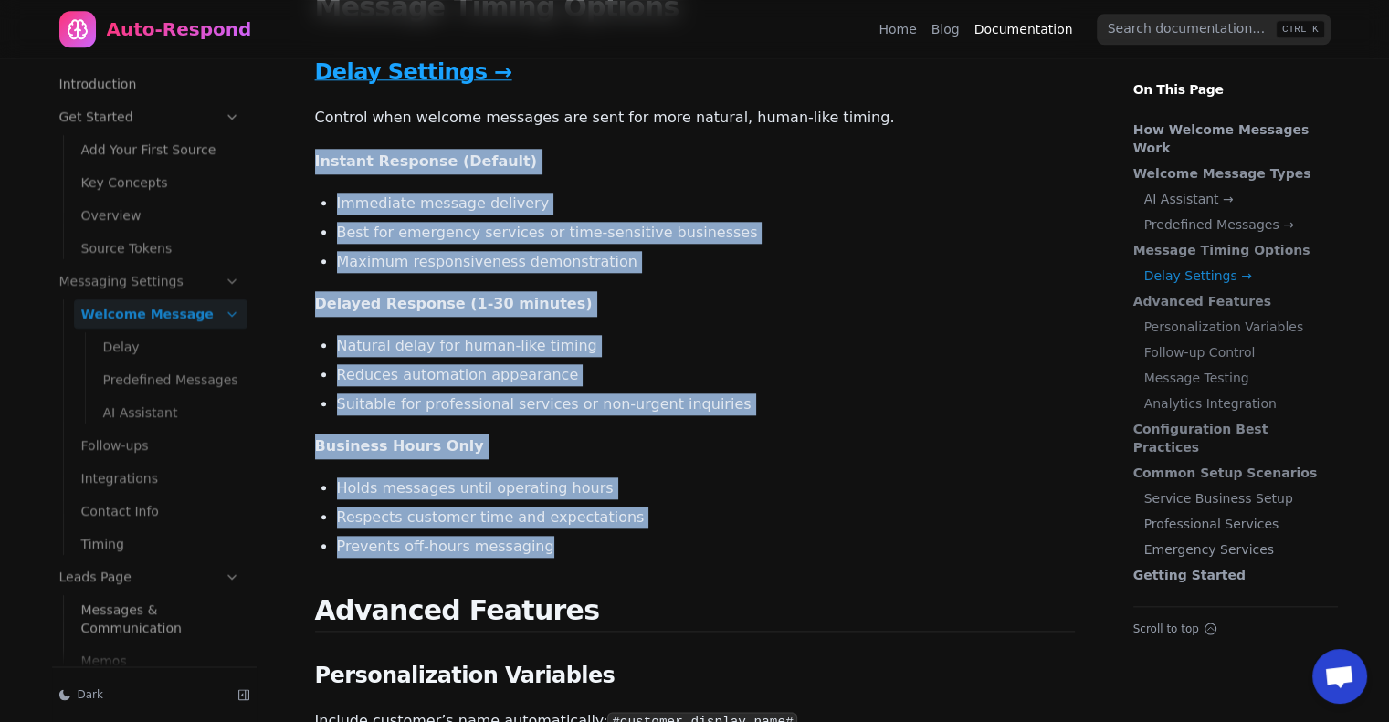
drag, startPoint x: 530, startPoint y: 547, endPoint x: 310, endPoint y: 160, distance: 444.9
click at [310, 160] on article "Documentation Messaging Settings Welcome Message Welcome Message Configuration …" at bounding box center [694, 464] width 847 height 4647
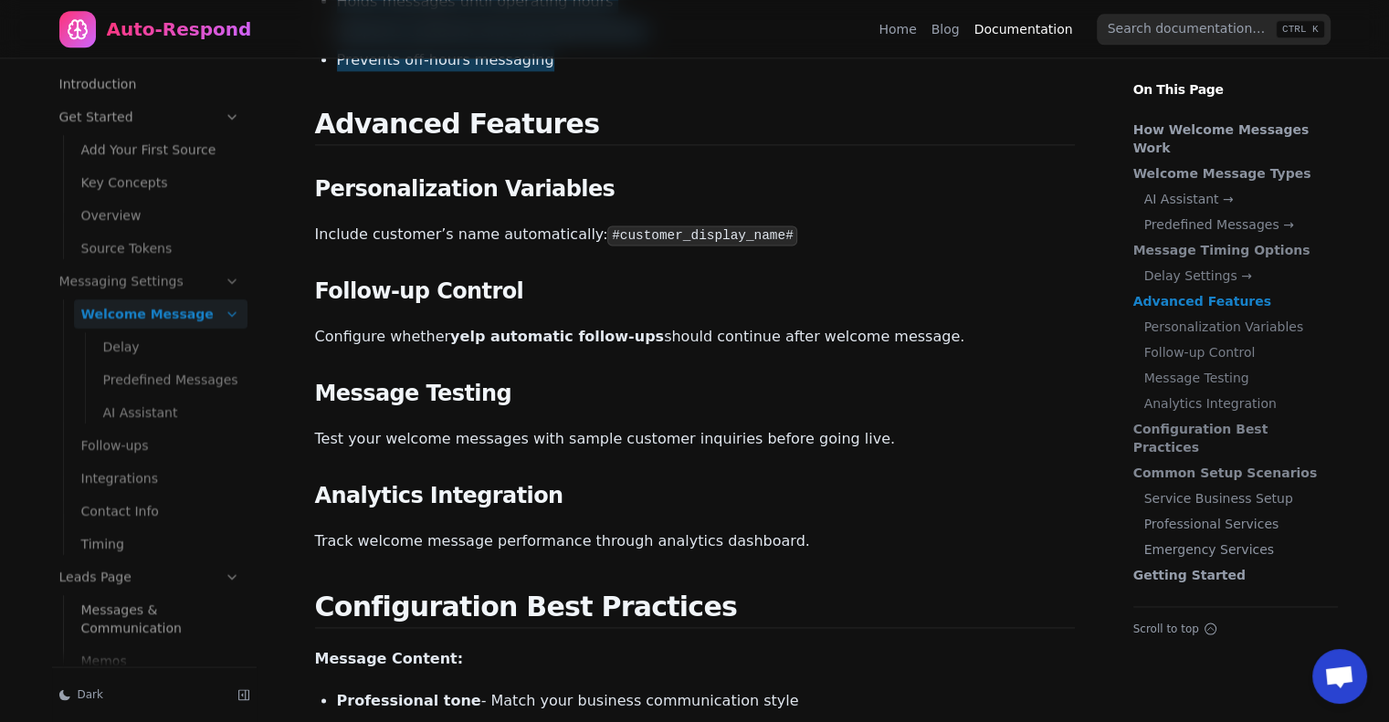
scroll to position [2374, 0]
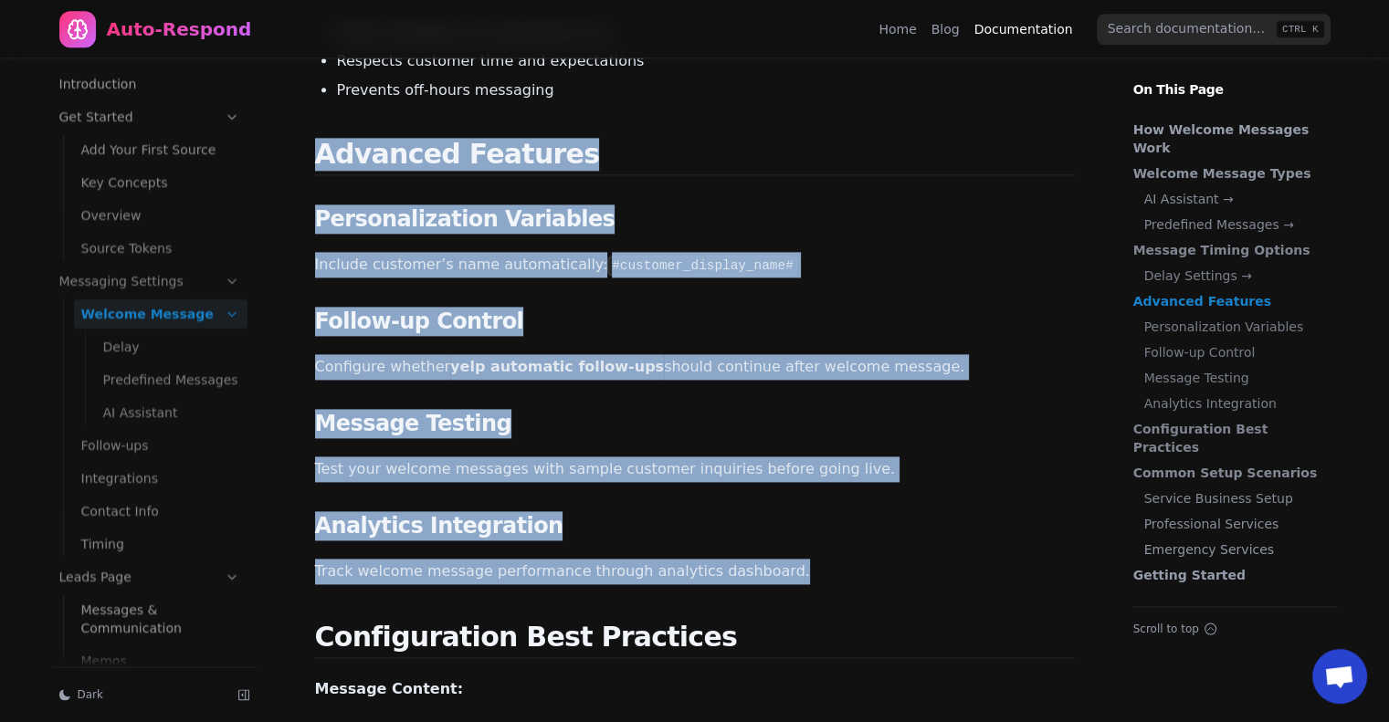
drag, startPoint x: 760, startPoint y: 570, endPoint x: 306, endPoint y: 160, distance: 611.6
click at [306, 160] on article "Documentation Messaging Settings Welcome Message Welcome Message Configuration …" at bounding box center [694, 7] width 847 height 4647
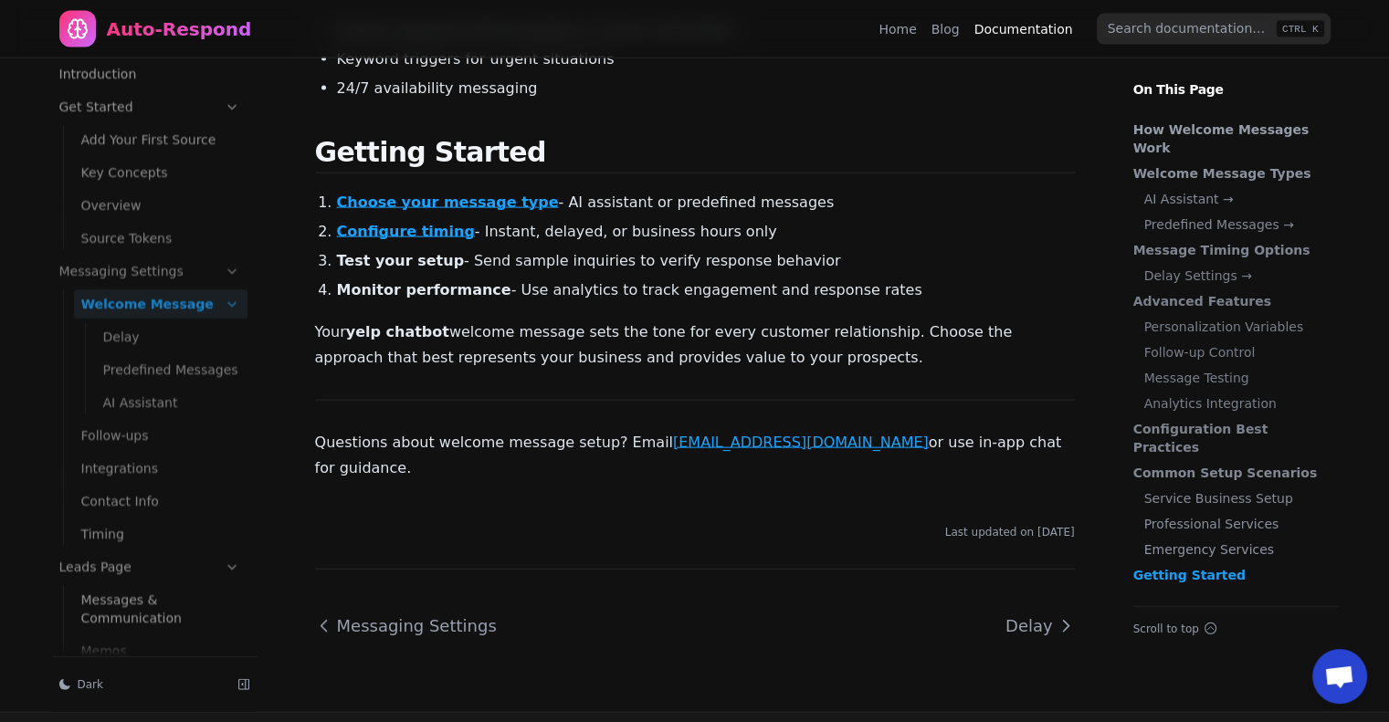
scroll to position [4065, 0]
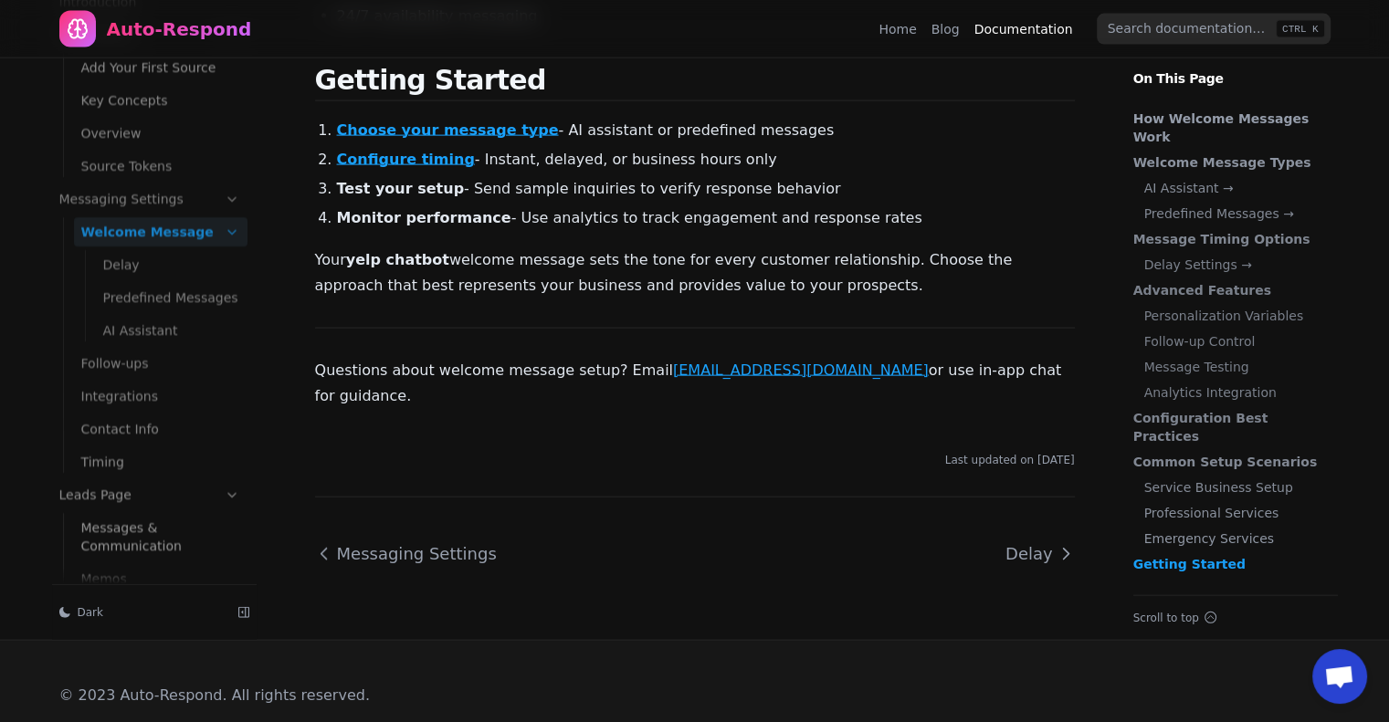
click at [163, 382] on link "Integrations" at bounding box center [160, 396] width 173 height 29
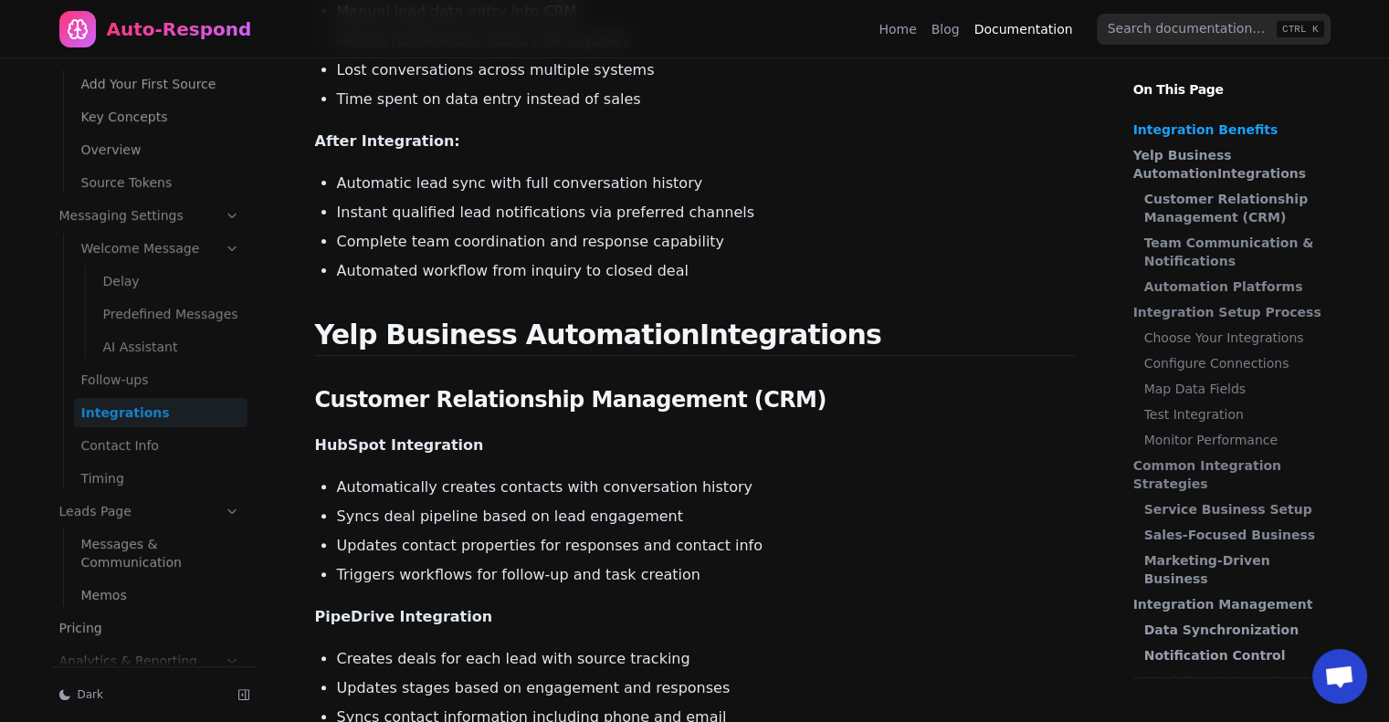
scroll to position [186, 0]
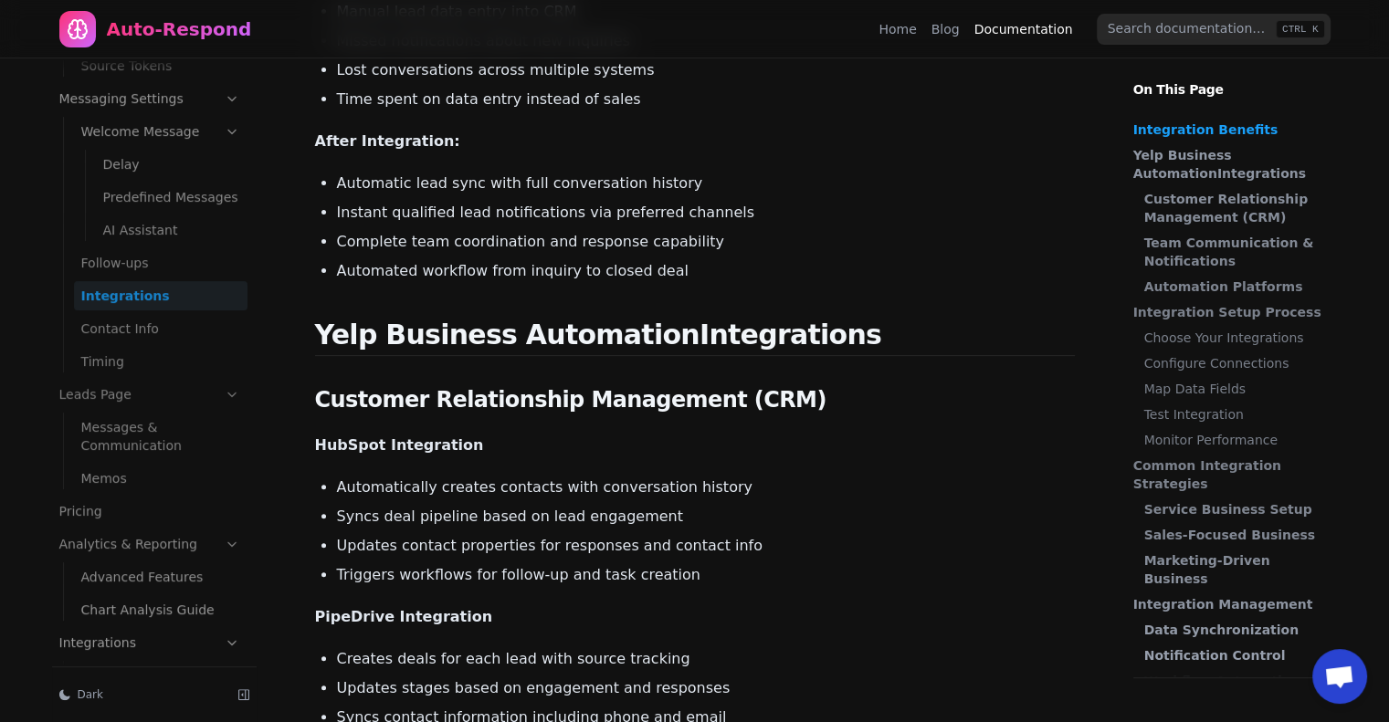
click at [148, 434] on link "Messages & Communication" at bounding box center [160, 436] width 173 height 47
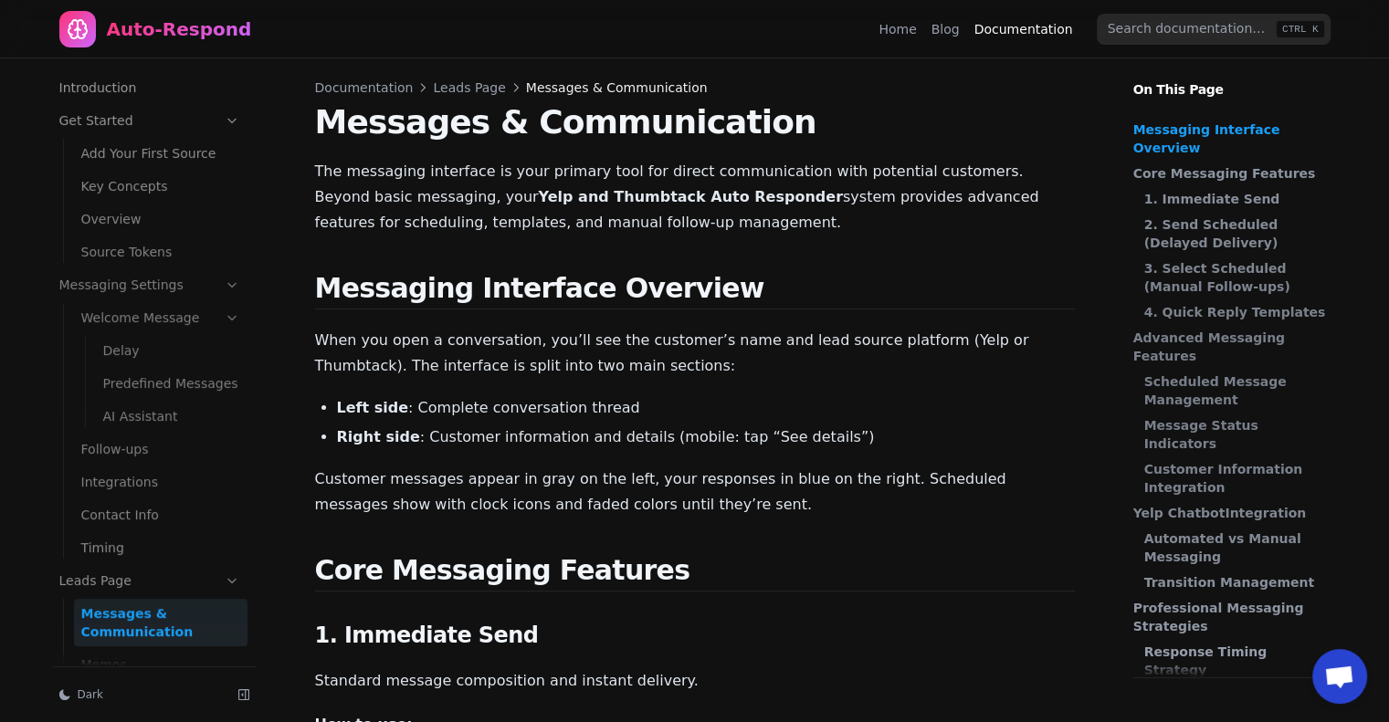
click at [136, 221] on link "Overview" at bounding box center [160, 219] width 173 height 29
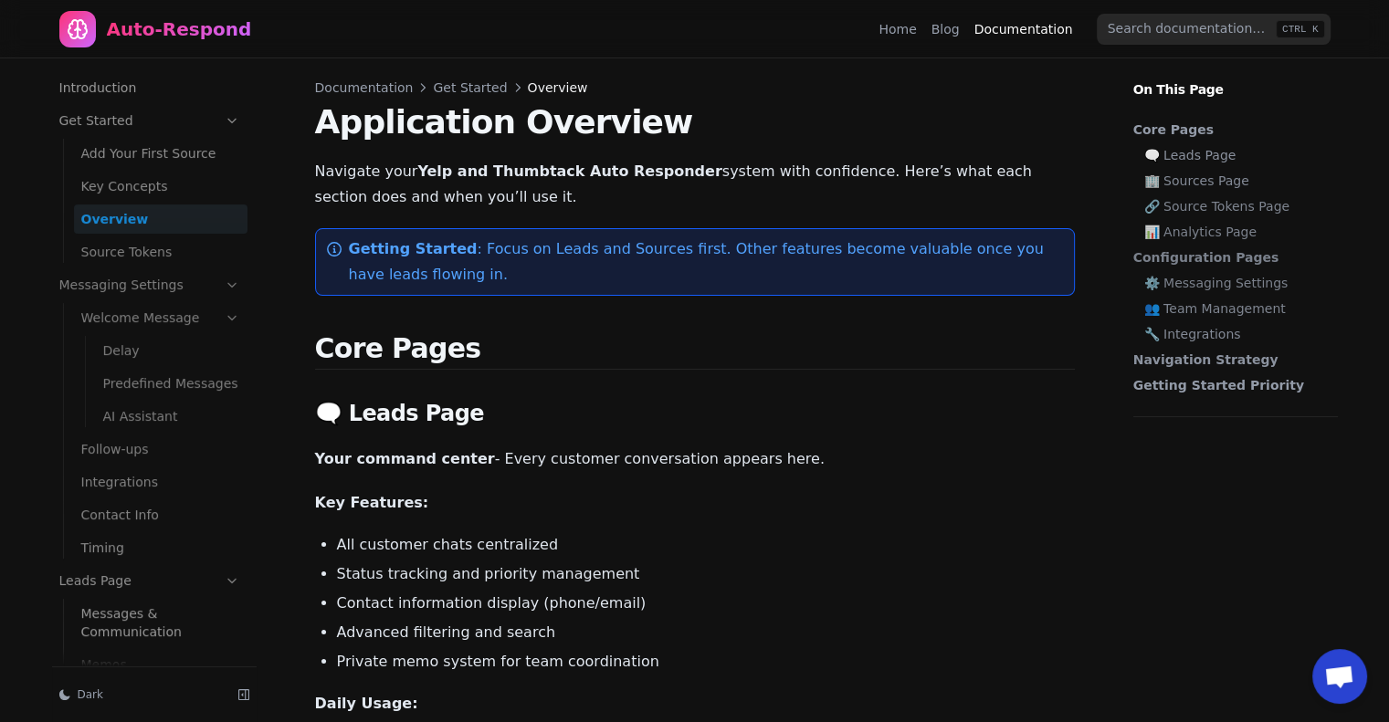
click at [133, 93] on link "Introduction" at bounding box center [149, 87] width 195 height 29
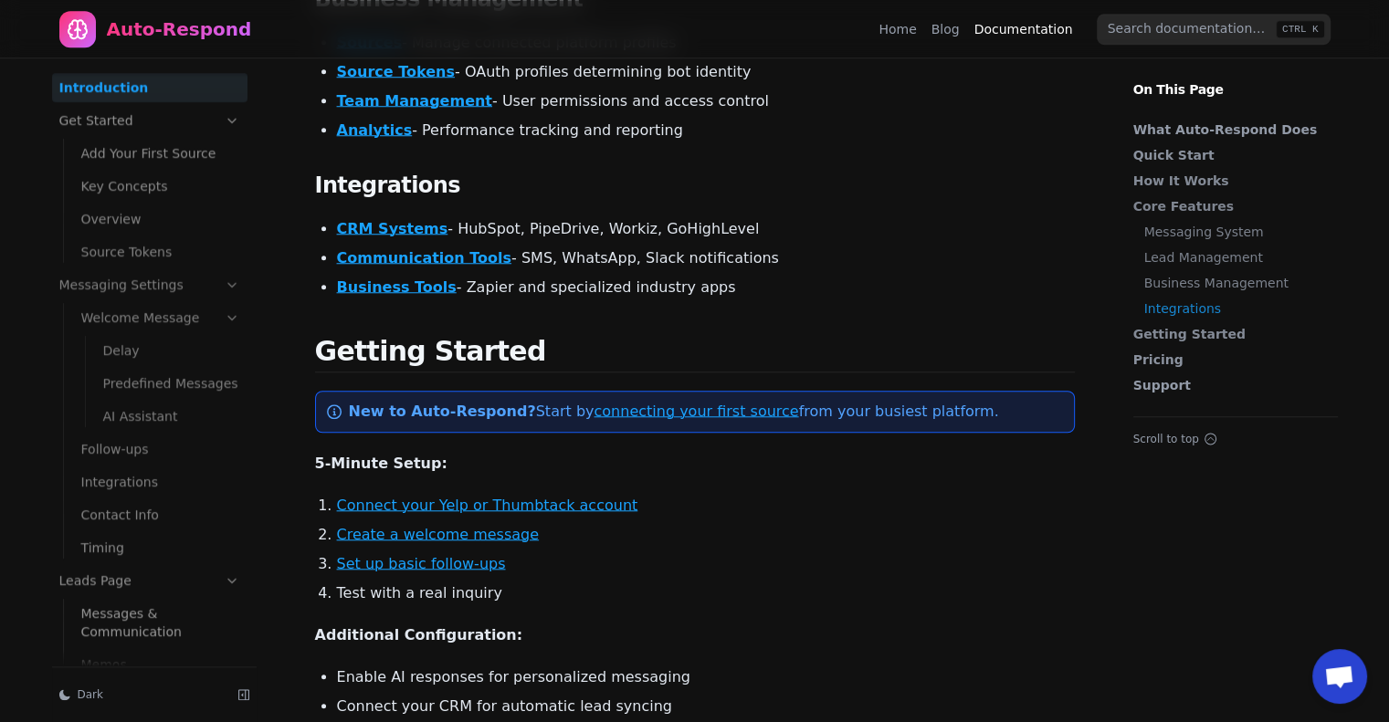
scroll to position [1735, 0]
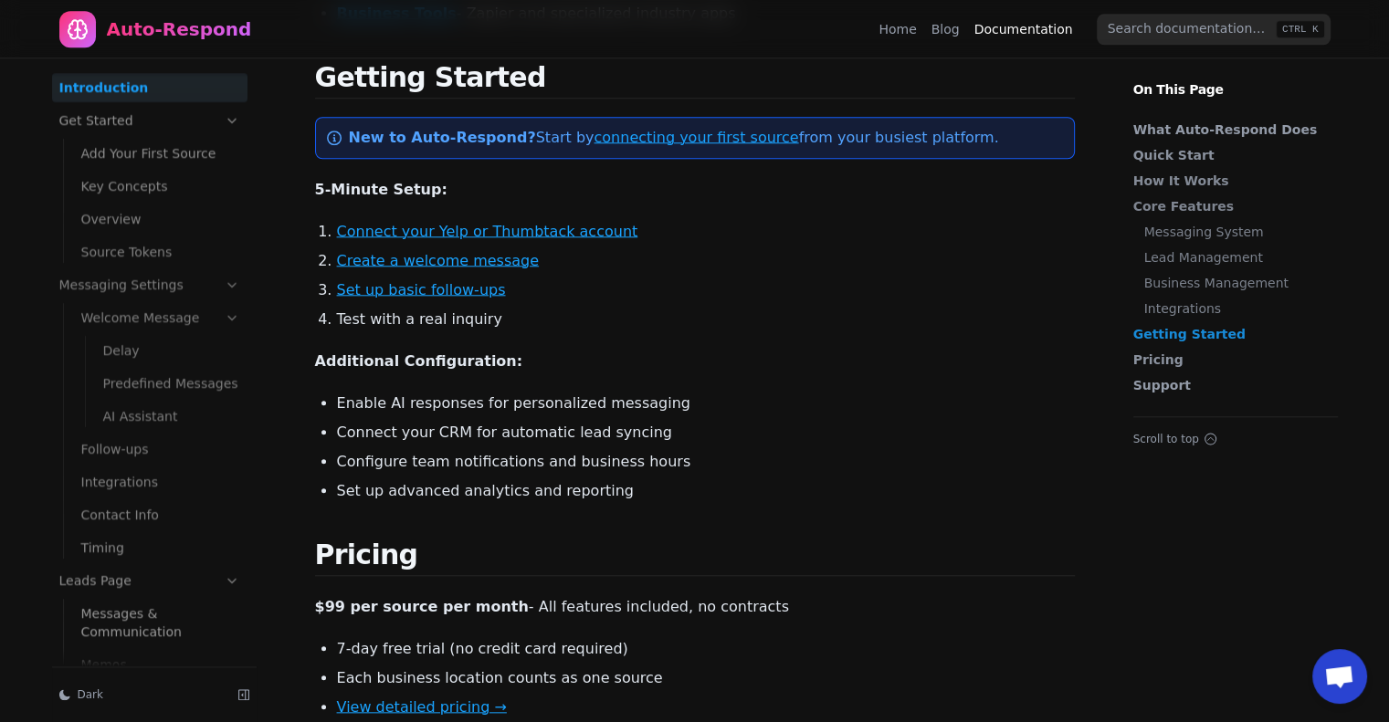
click at [508, 223] on link "Connect your Yelp or Thumbtack account" at bounding box center [487, 231] width 301 height 17
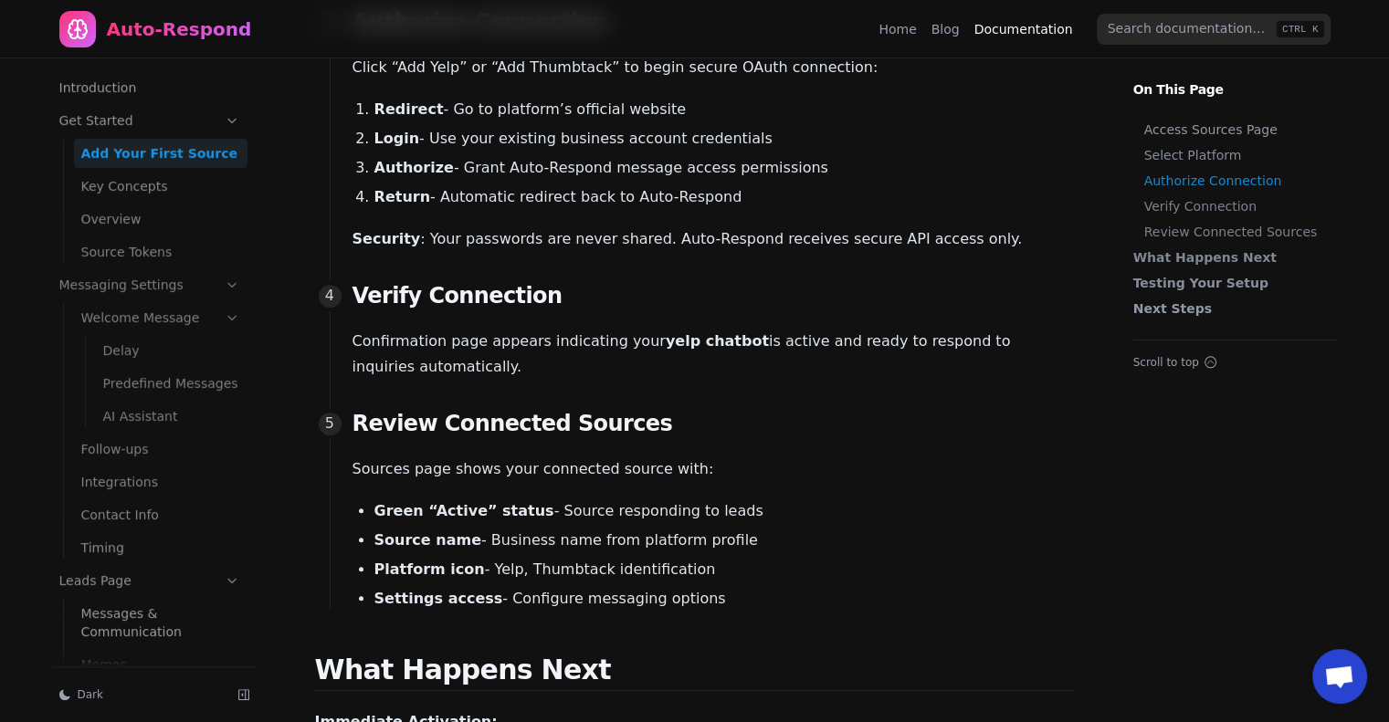
scroll to position [731, 0]
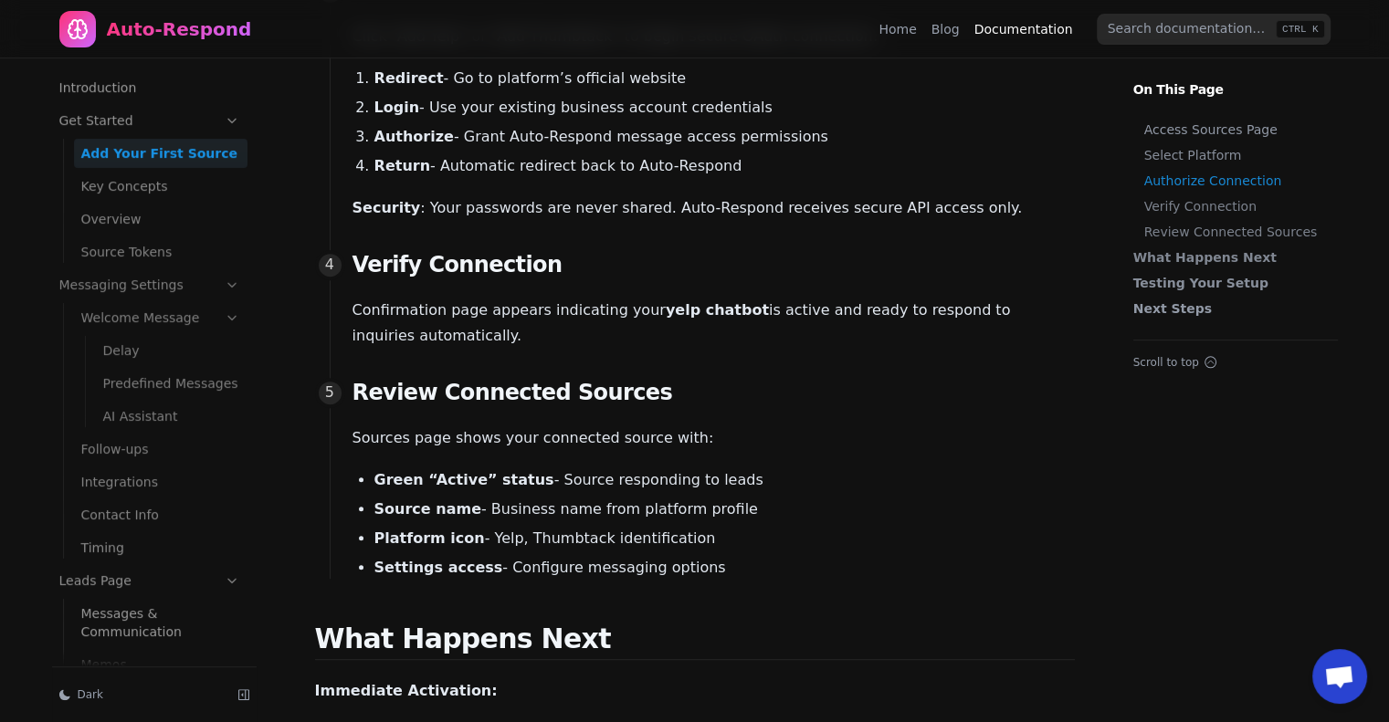
click at [115, 543] on link "Timing" at bounding box center [160, 547] width 173 height 29
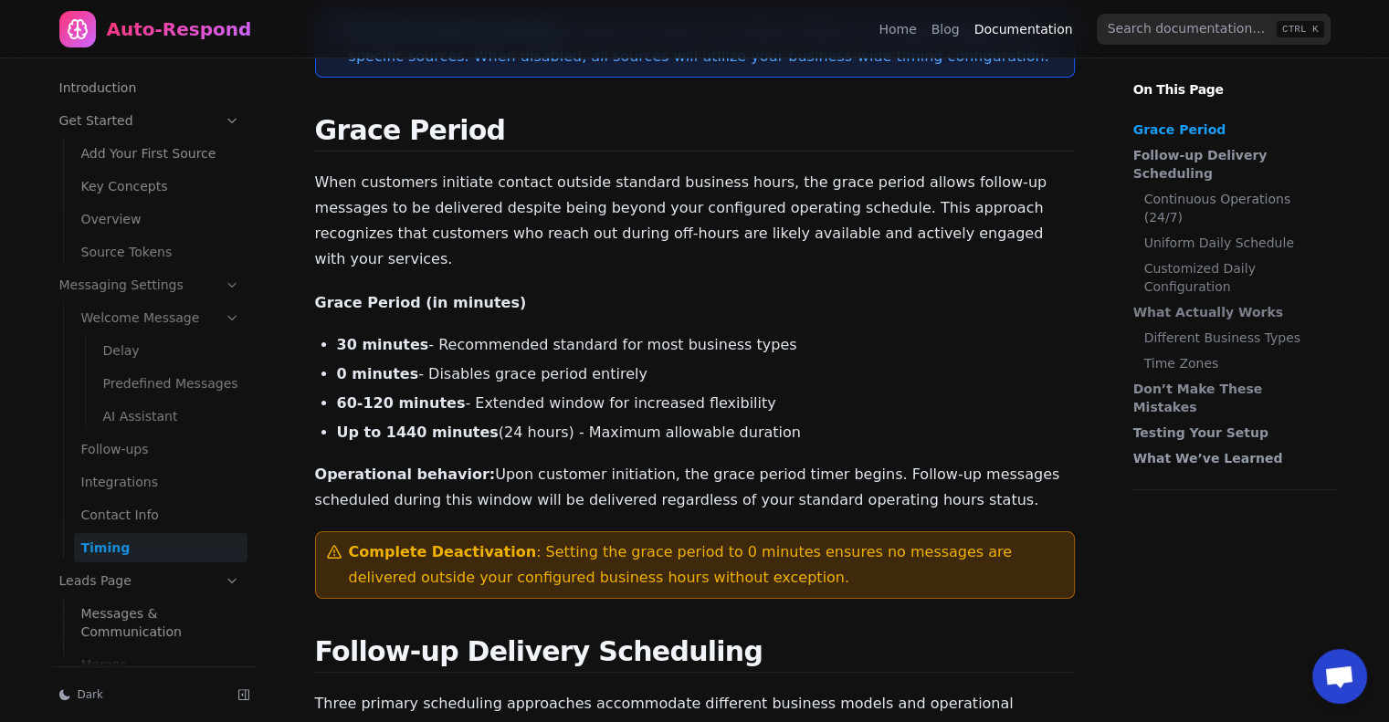
scroll to position [274, 0]
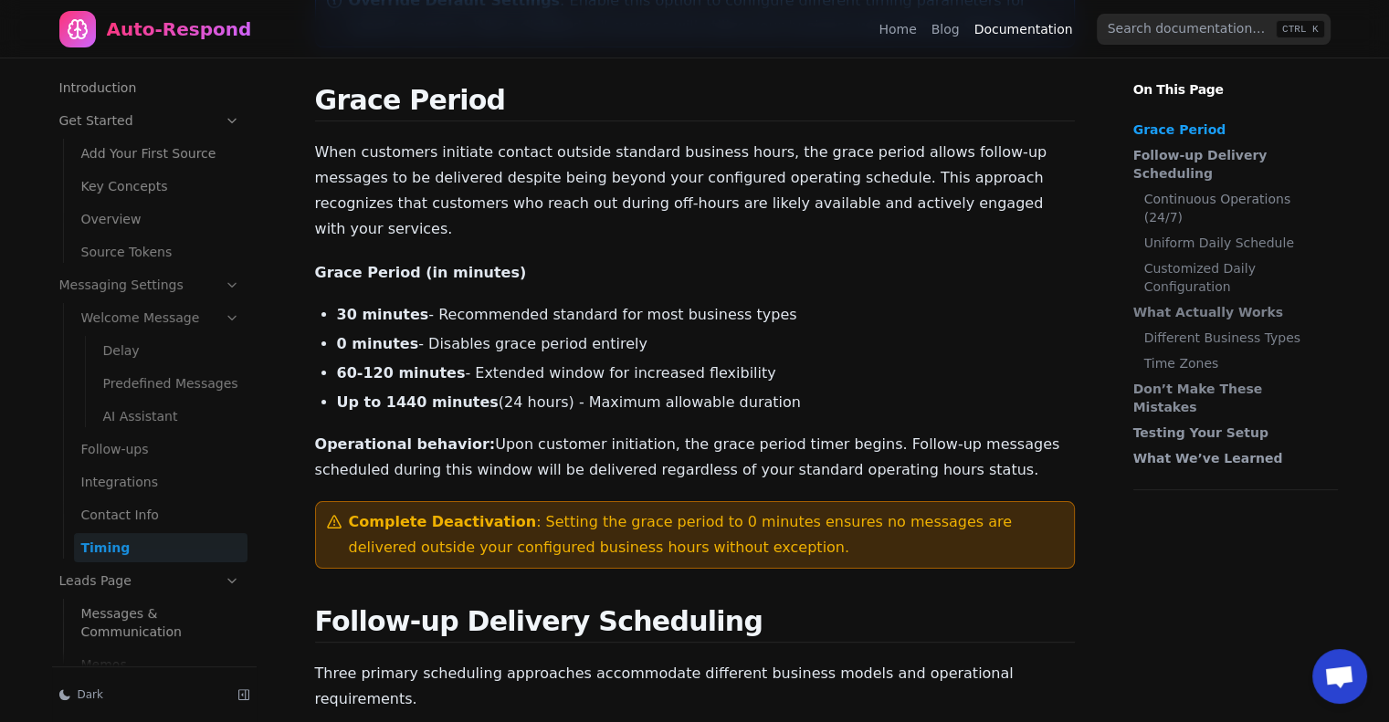
drag, startPoint x: 884, startPoint y: 448, endPoint x: 310, endPoint y: 94, distance: 674.9
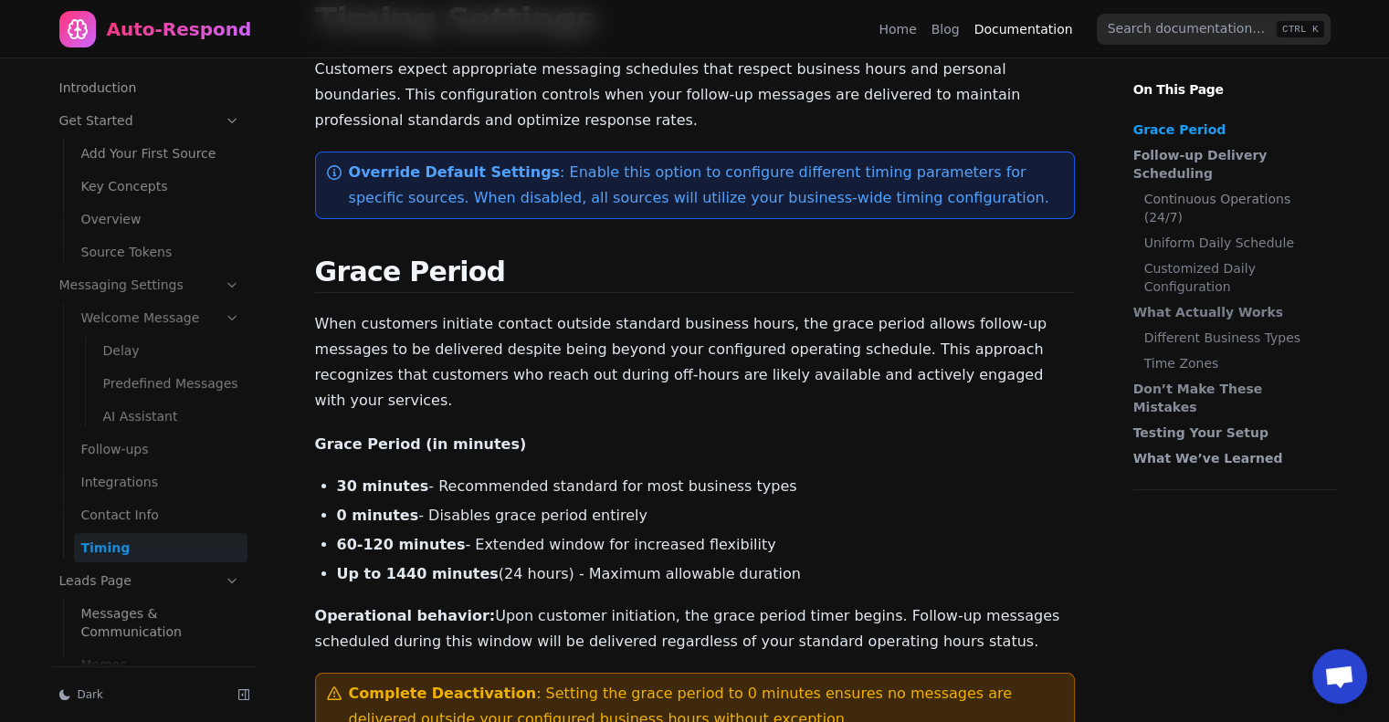
scroll to position [91, 0]
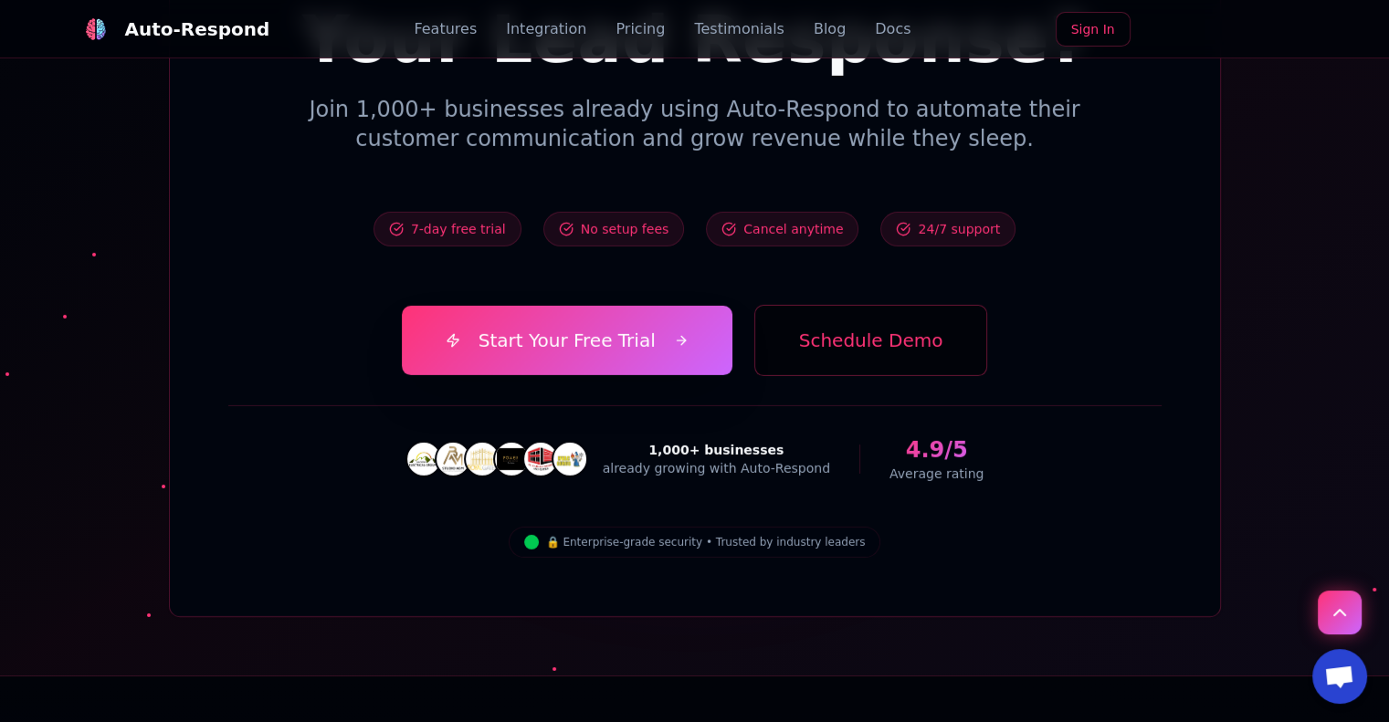
scroll to position [6301, 0]
